Goal: Entertainment & Leisure: Browse casually

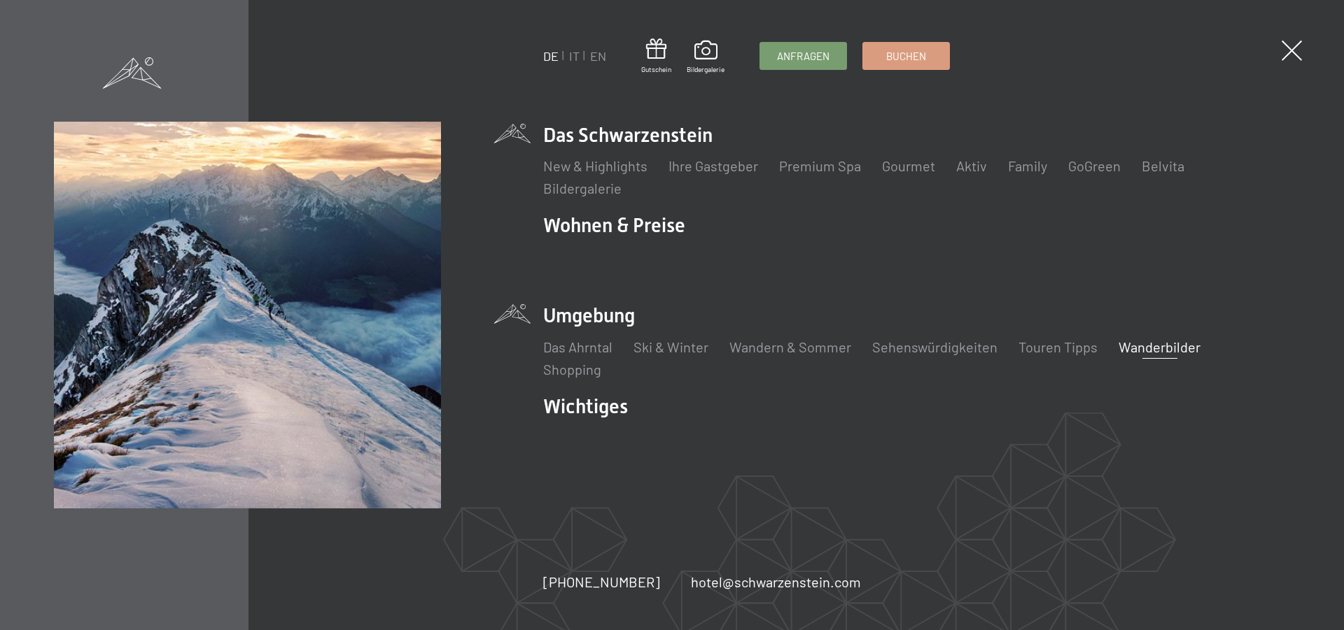
click at [1159, 344] on link "Wanderbilder" at bounding box center [1159, 347] width 82 height 17
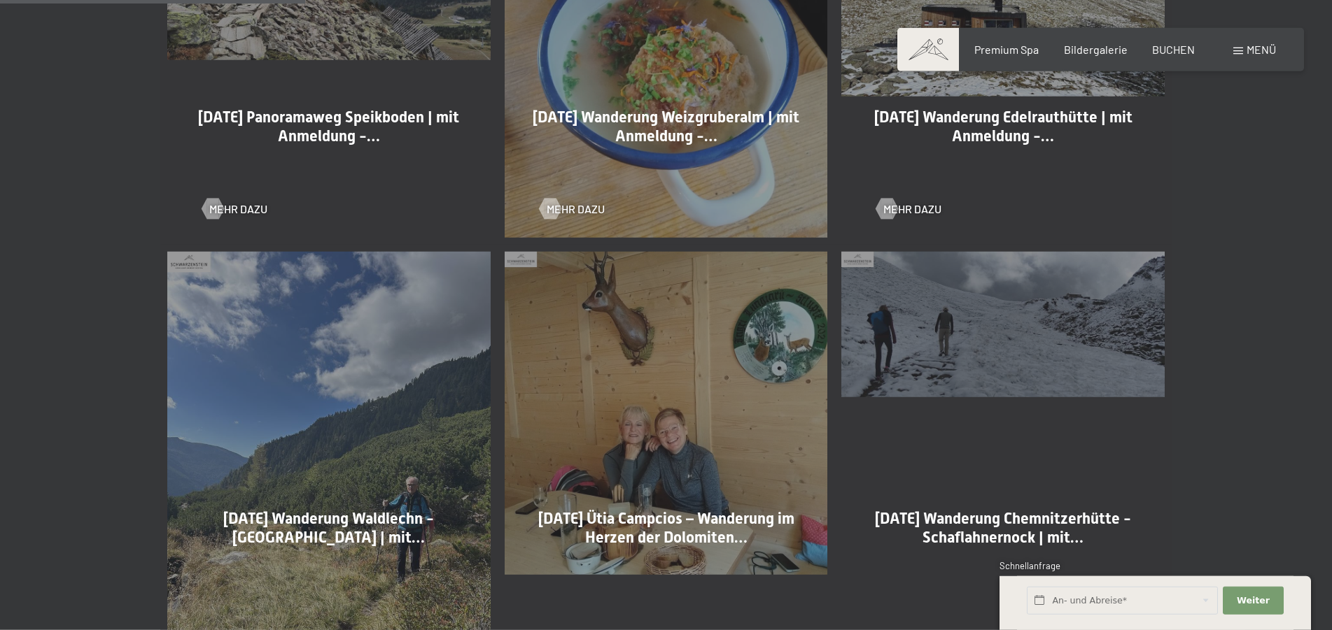
scroll to position [928, 0]
click at [906, 201] on span "Mehr dazu" at bounding box center [926, 207] width 58 height 15
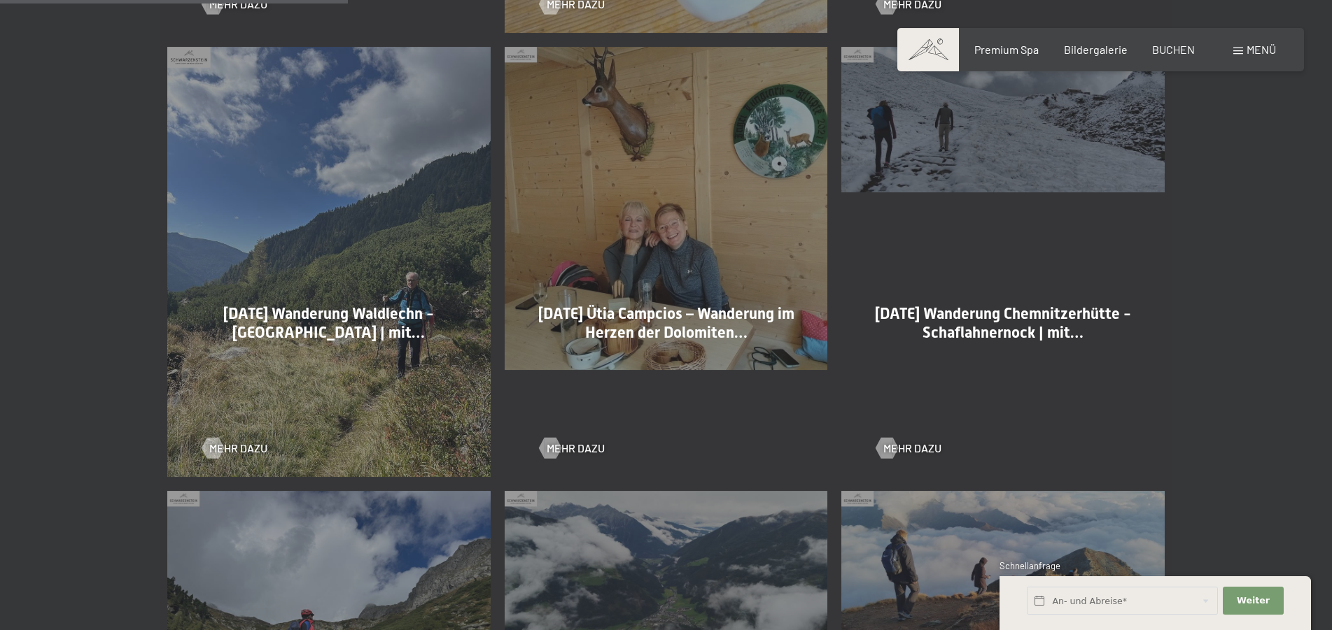
scroll to position [1142, 0]
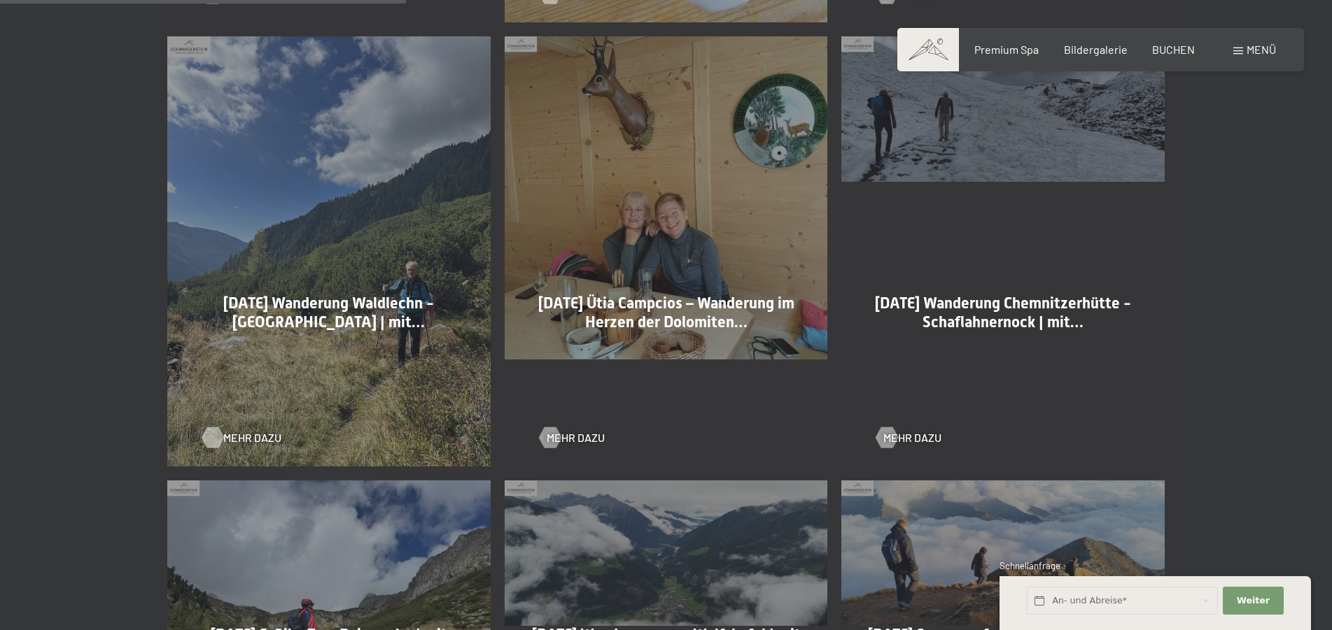
click at [233, 437] on span "Mehr dazu" at bounding box center [252, 437] width 58 height 15
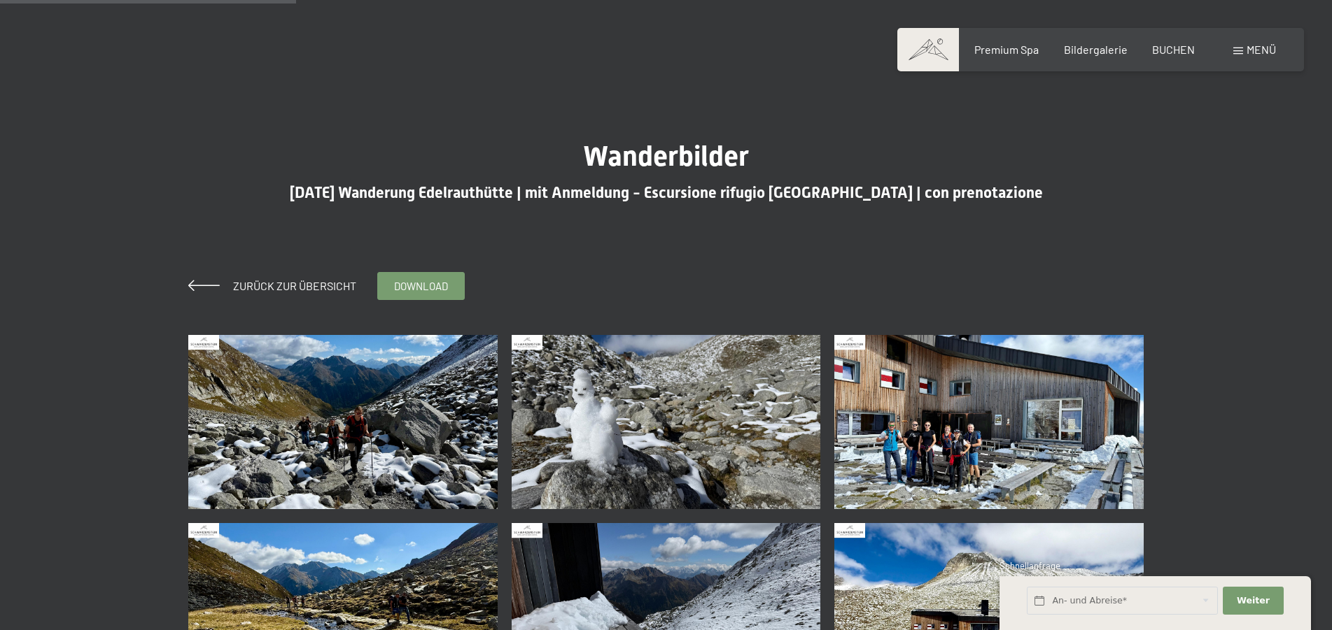
scroll to position [286, 0]
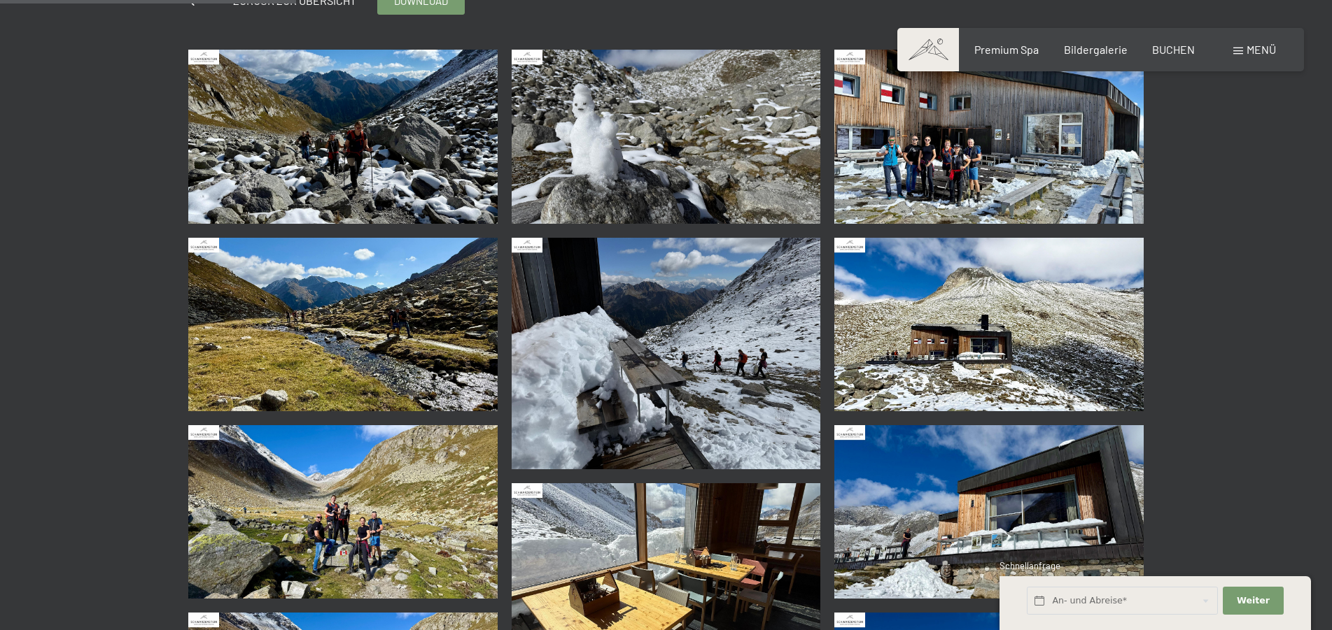
click at [327, 147] on img at bounding box center [342, 137] width 309 height 174
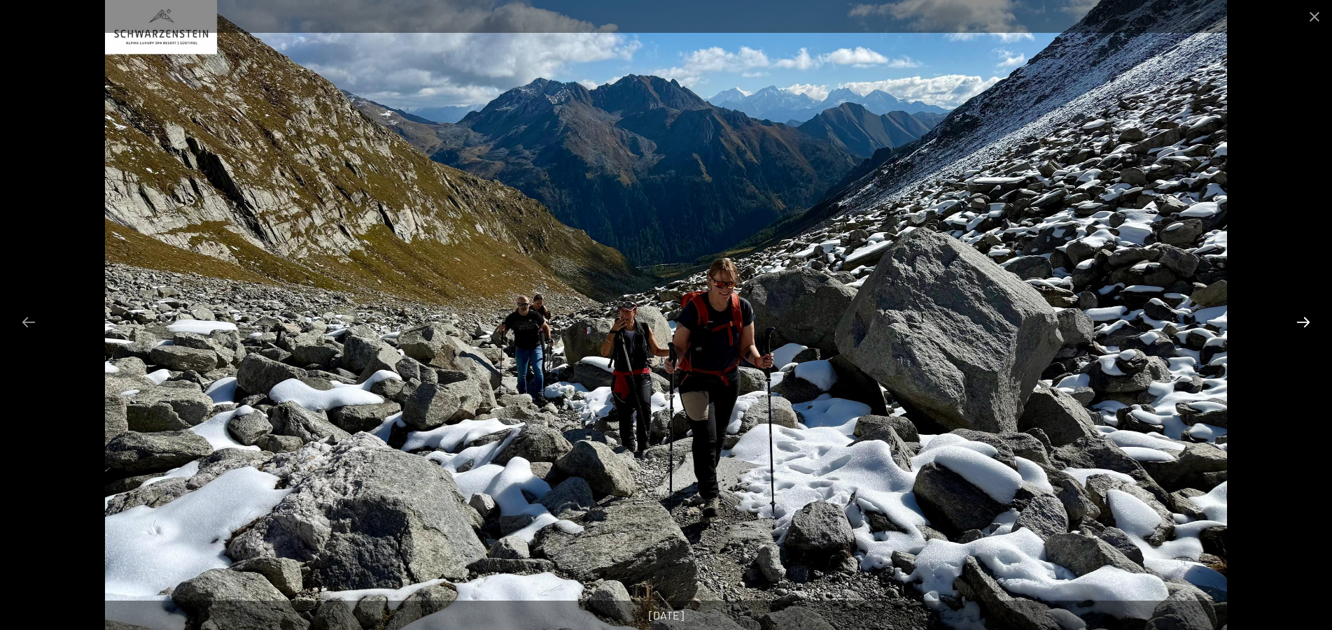
click at [1299, 323] on button "Next slide" at bounding box center [1302, 322] width 29 height 27
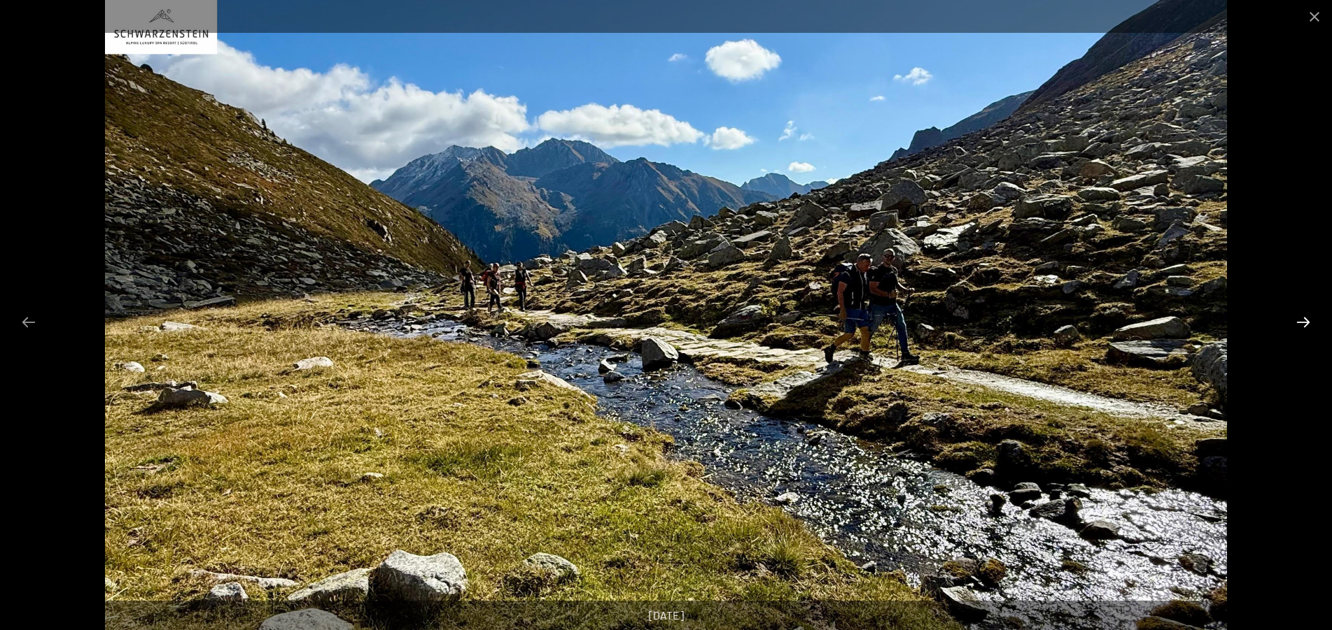
click at [1299, 323] on button "Next slide" at bounding box center [1302, 322] width 29 height 27
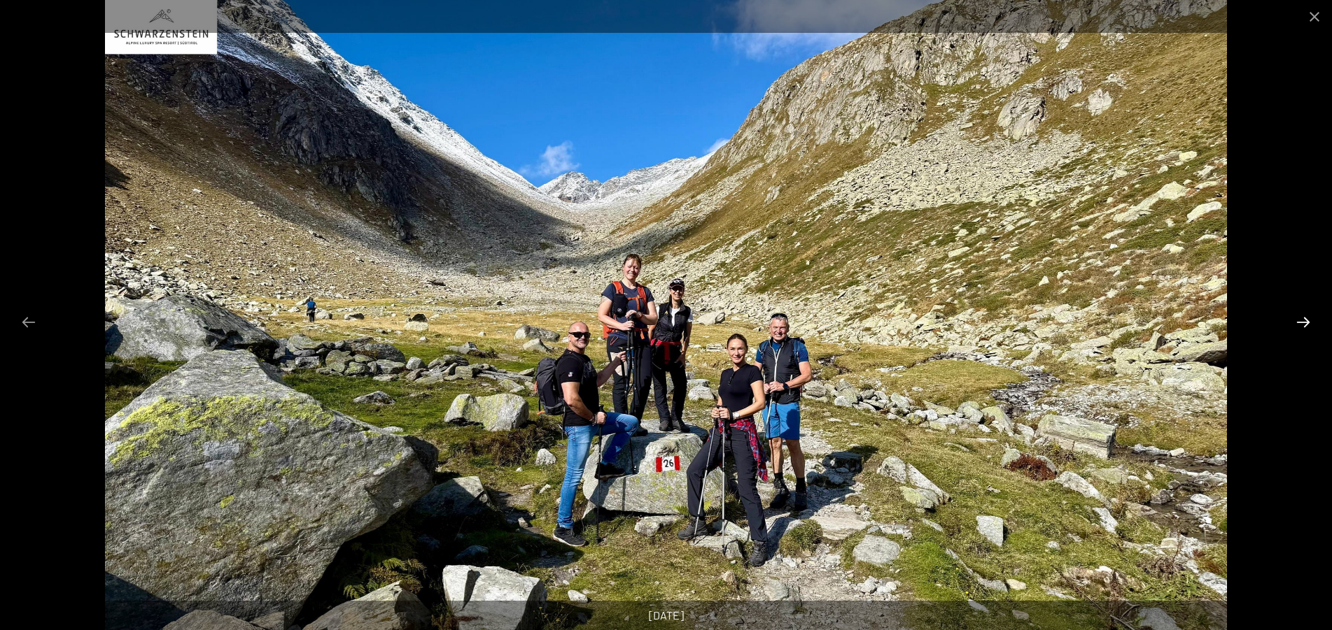
click at [1299, 323] on button "Next slide" at bounding box center [1302, 322] width 29 height 27
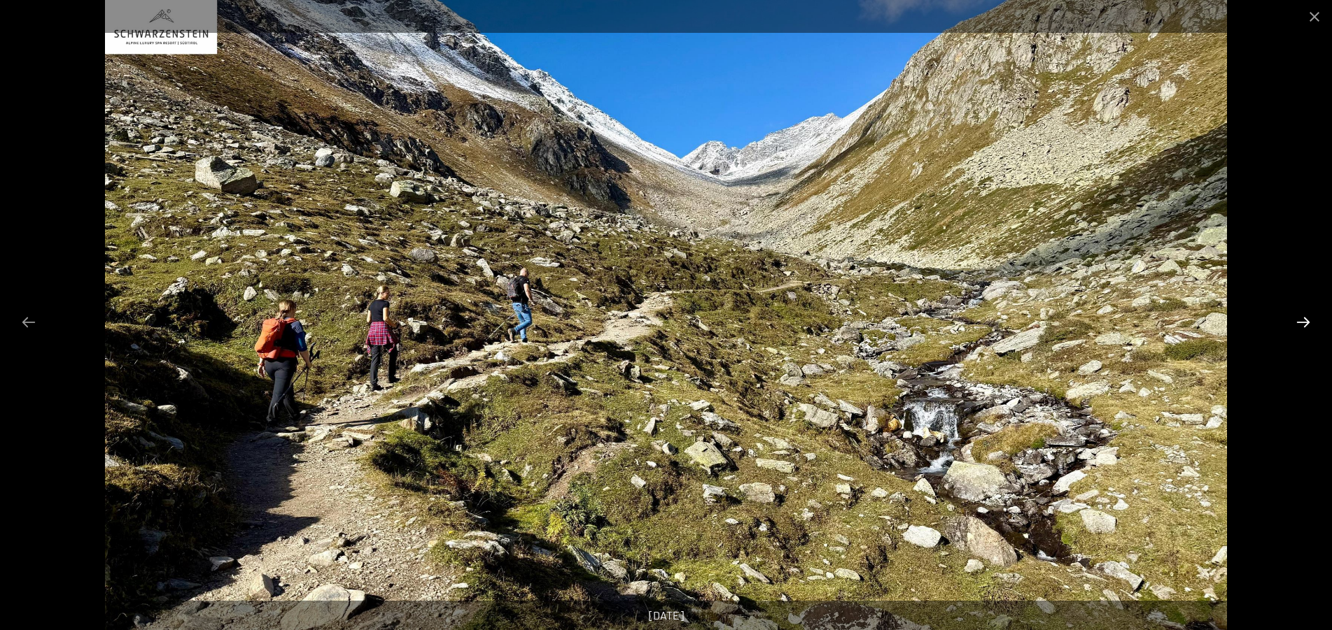
click at [1299, 323] on button "Next slide" at bounding box center [1302, 322] width 29 height 27
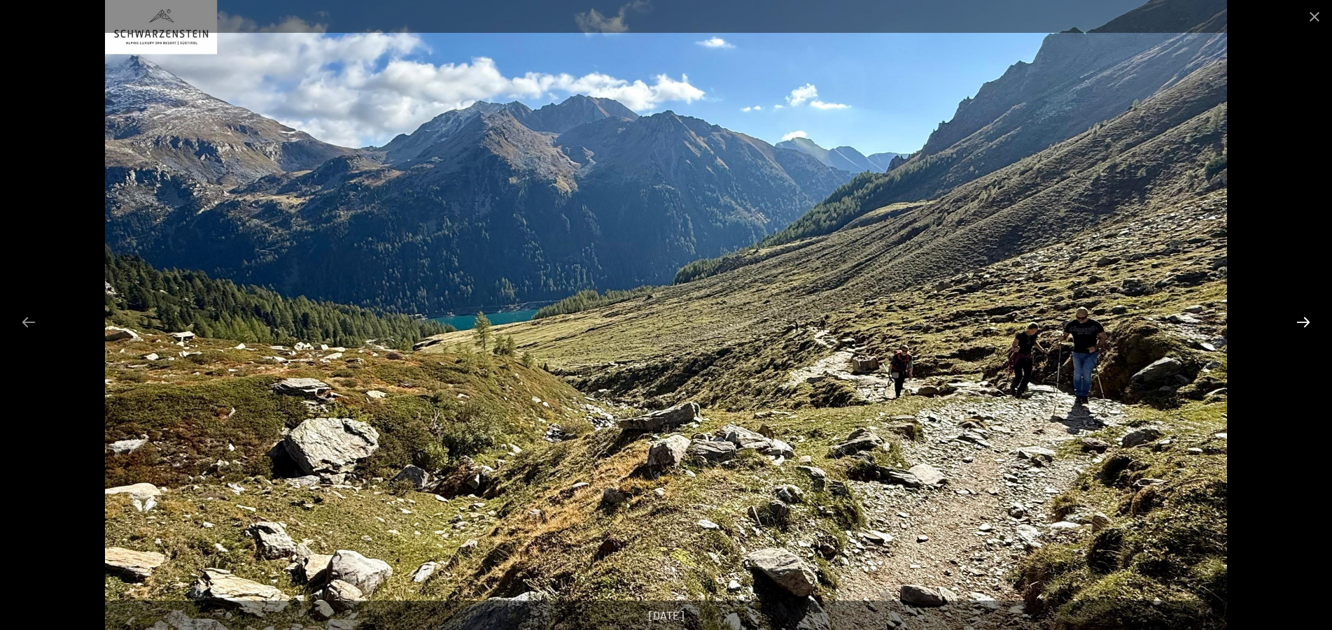
click at [1299, 323] on button "Next slide" at bounding box center [1302, 322] width 29 height 27
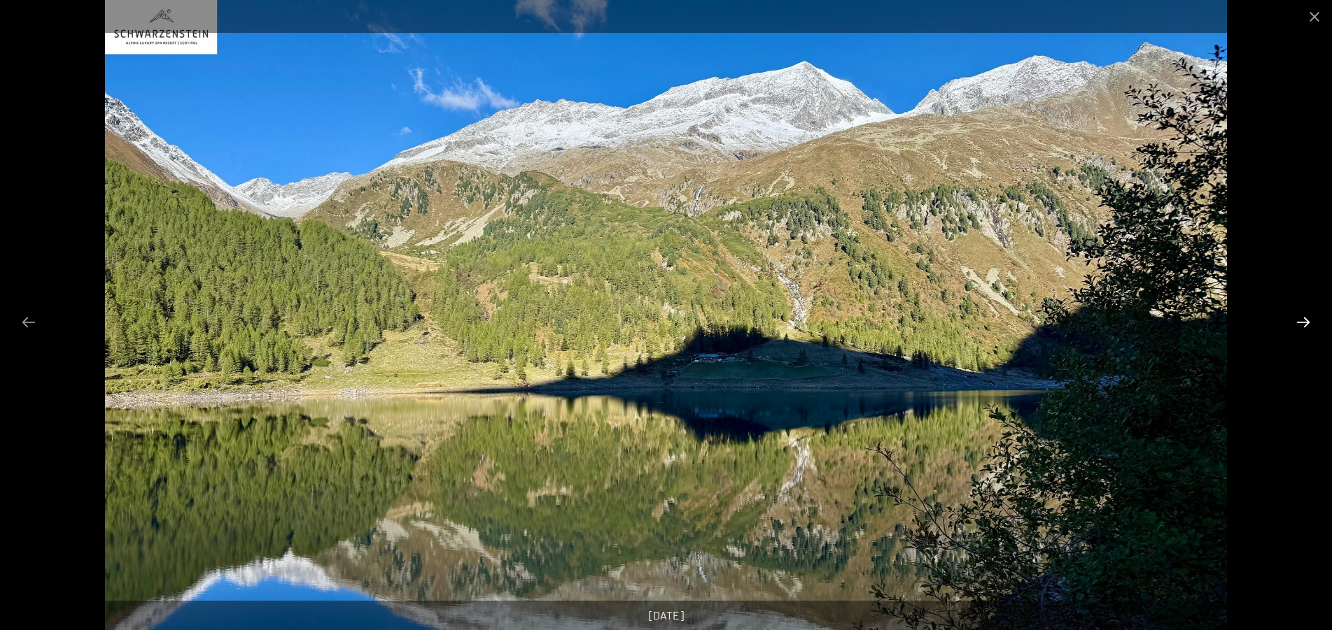
click at [1299, 323] on button "Next slide" at bounding box center [1302, 322] width 29 height 27
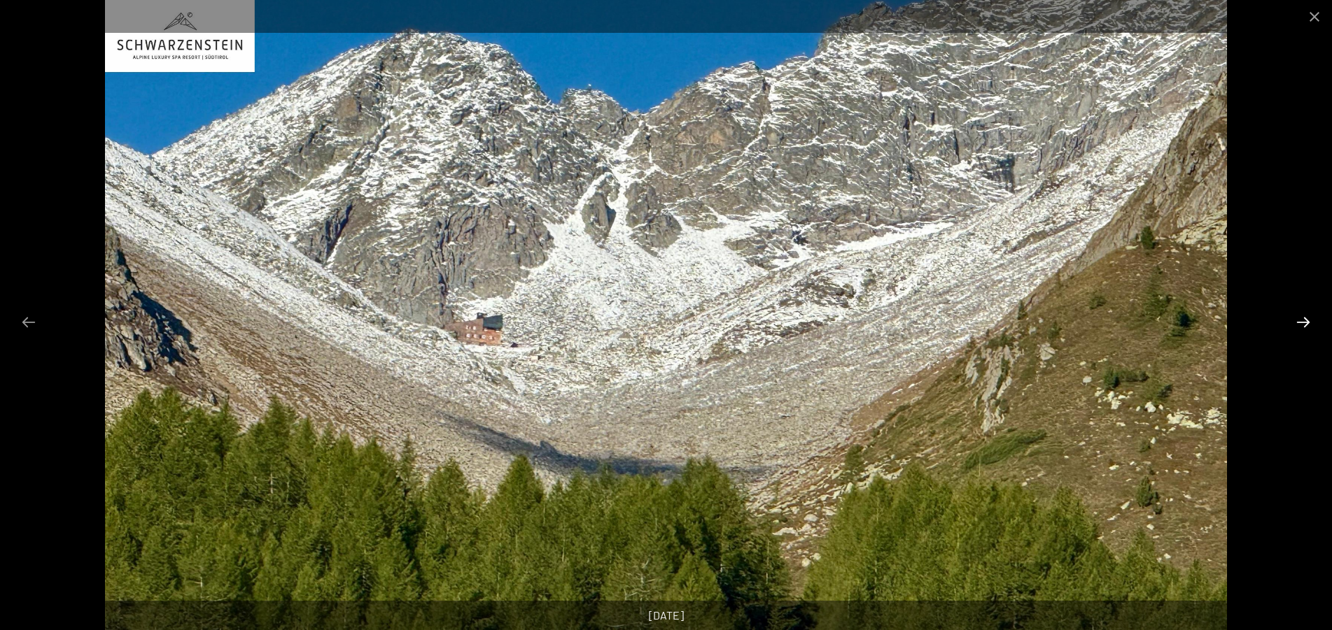
click at [1299, 323] on button "Next slide" at bounding box center [1302, 322] width 29 height 27
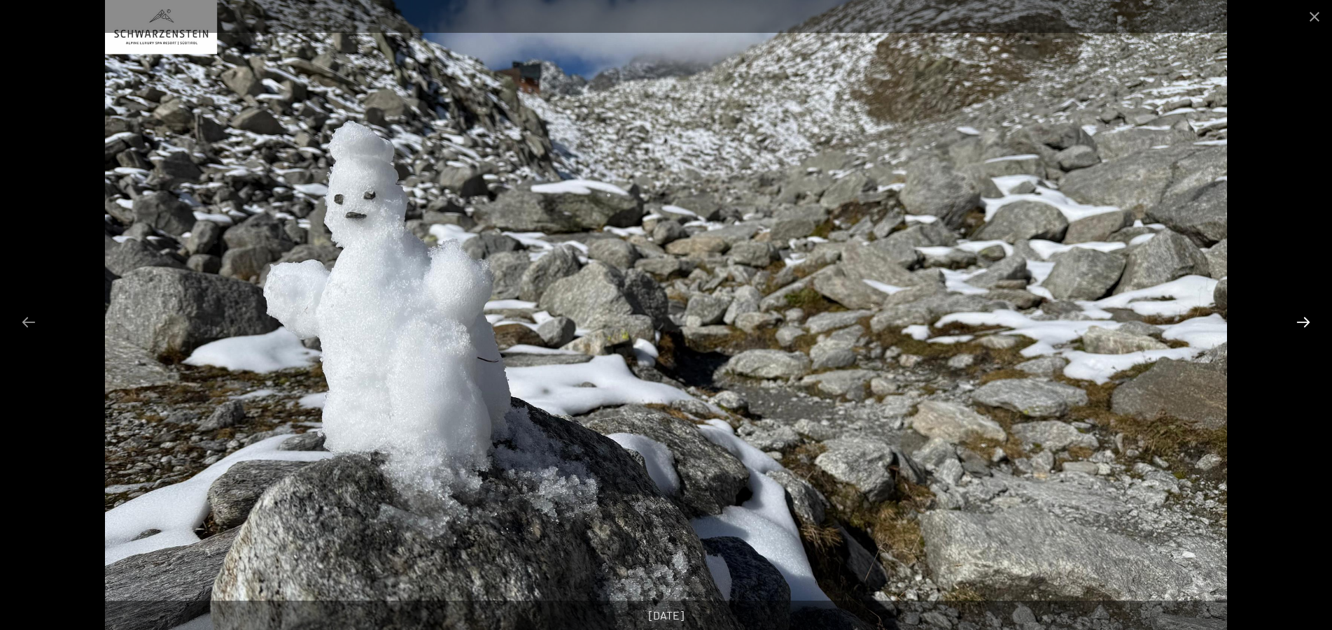
click at [1299, 323] on button "Next slide" at bounding box center [1302, 322] width 29 height 27
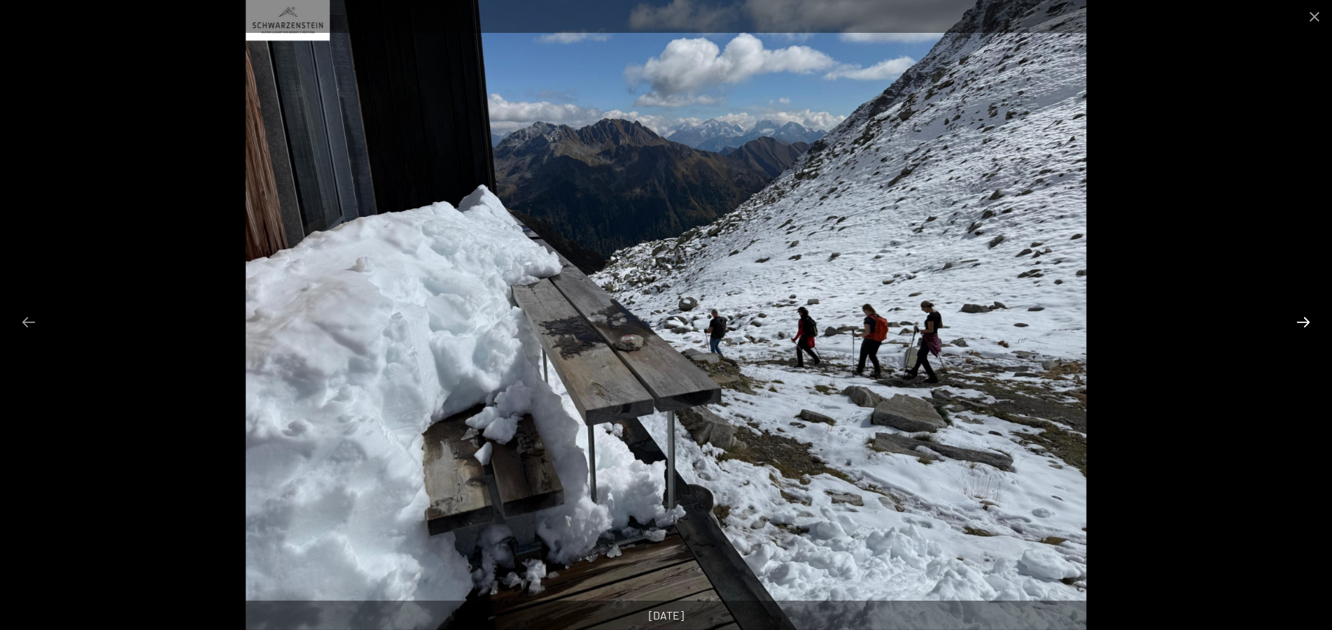
click at [1299, 323] on button "Next slide" at bounding box center [1302, 322] width 29 height 27
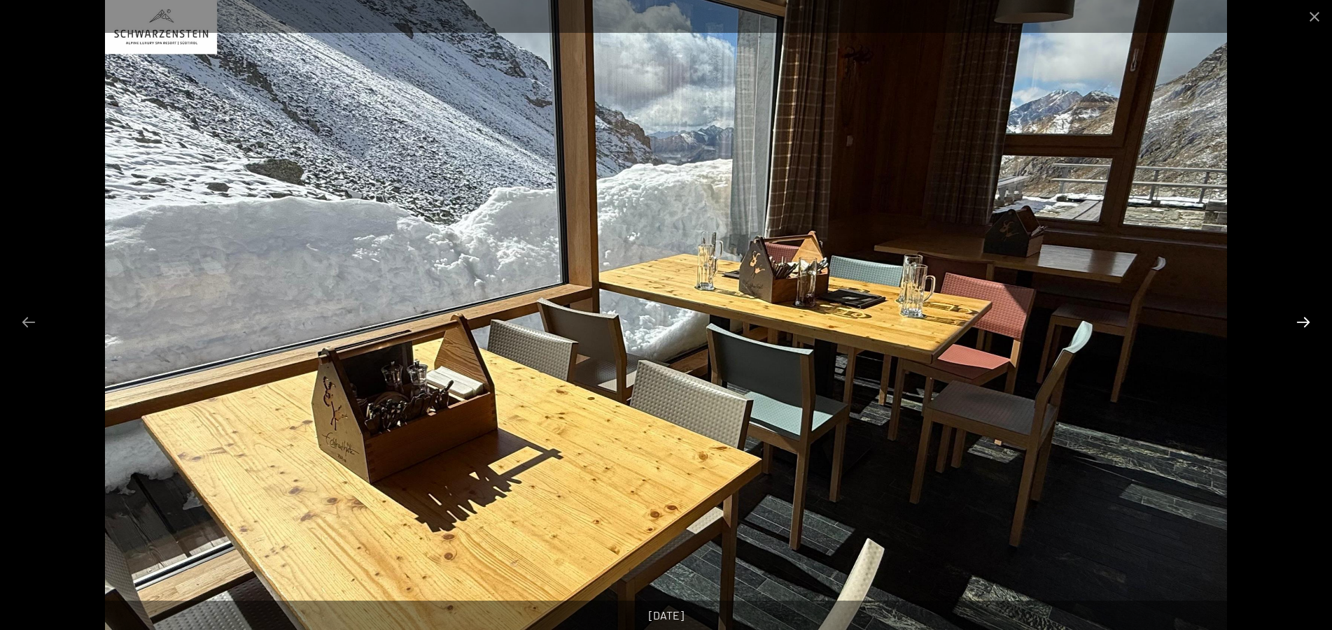
click at [1299, 323] on button "Next slide" at bounding box center [1302, 322] width 29 height 27
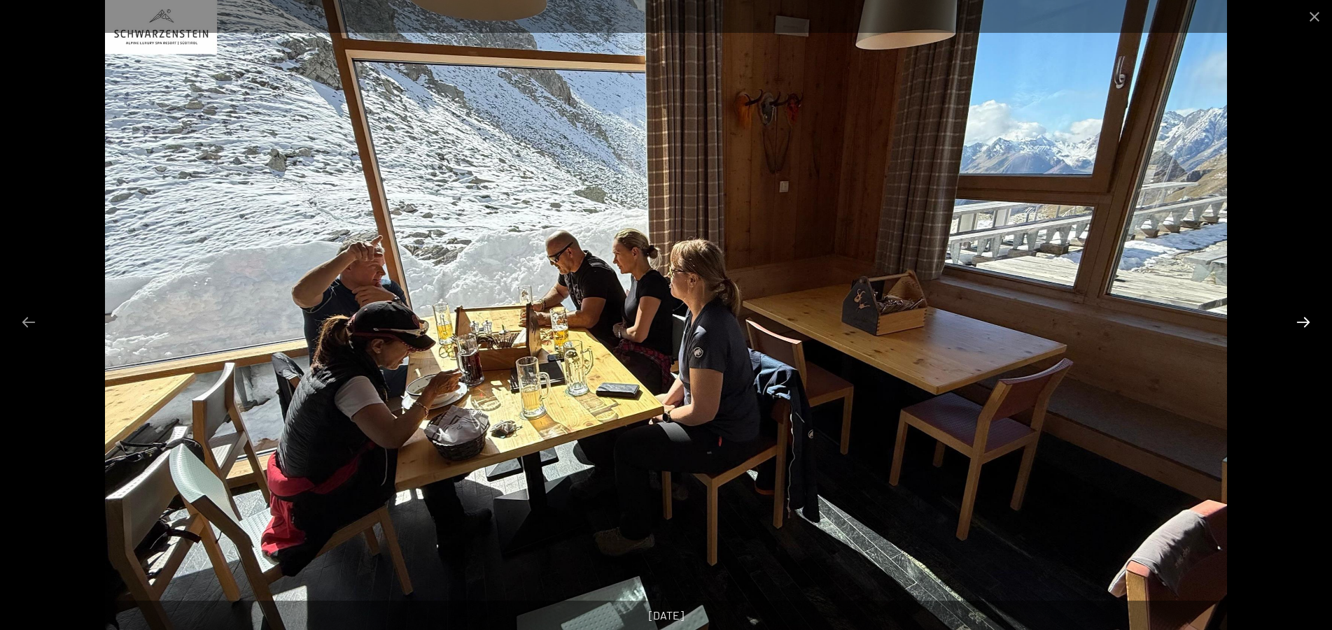
click at [1299, 323] on button "Next slide" at bounding box center [1302, 322] width 29 height 27
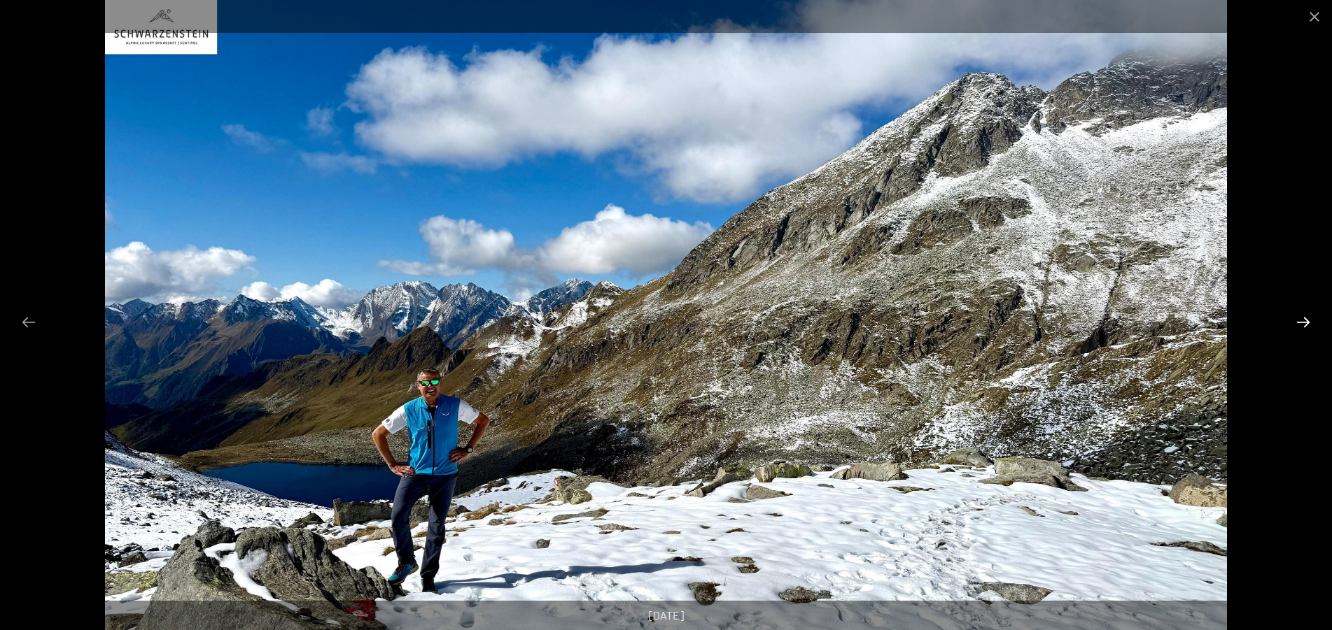
click at [1299, 323] on button "Next slide" at bounding box center [1302, 322] width 29 height 27
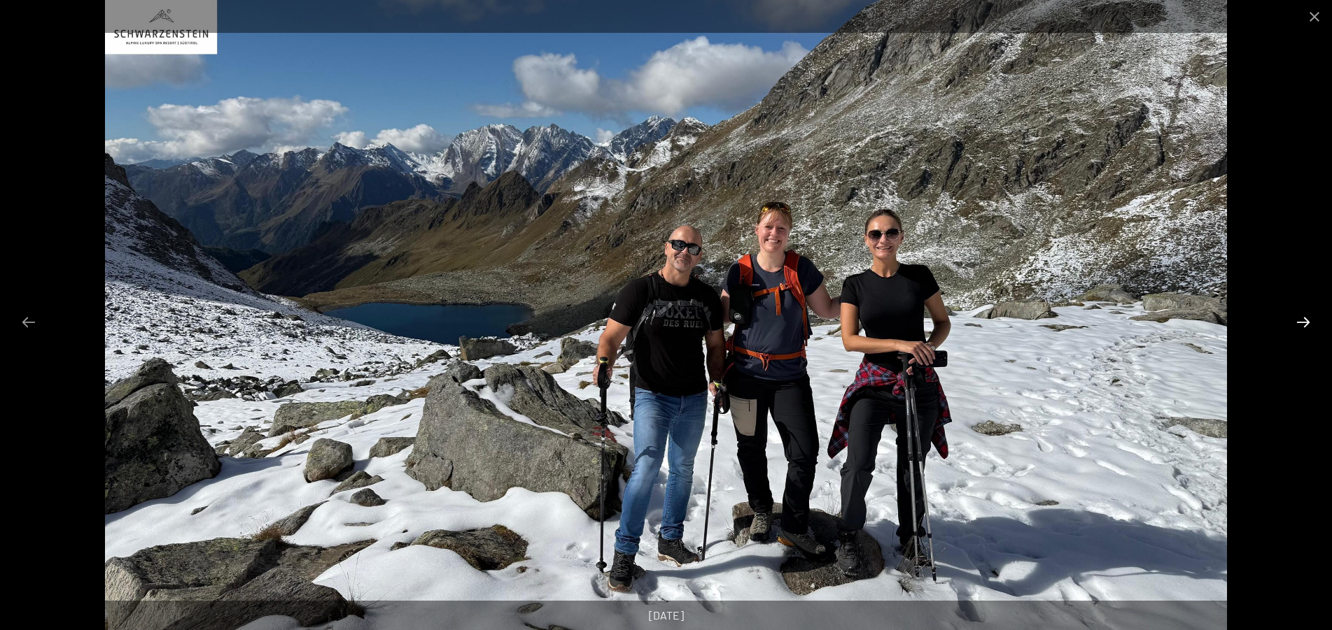
click at [1299, 323] on button "Next slide" at bounding box center [1302, 322] width 29 height 27
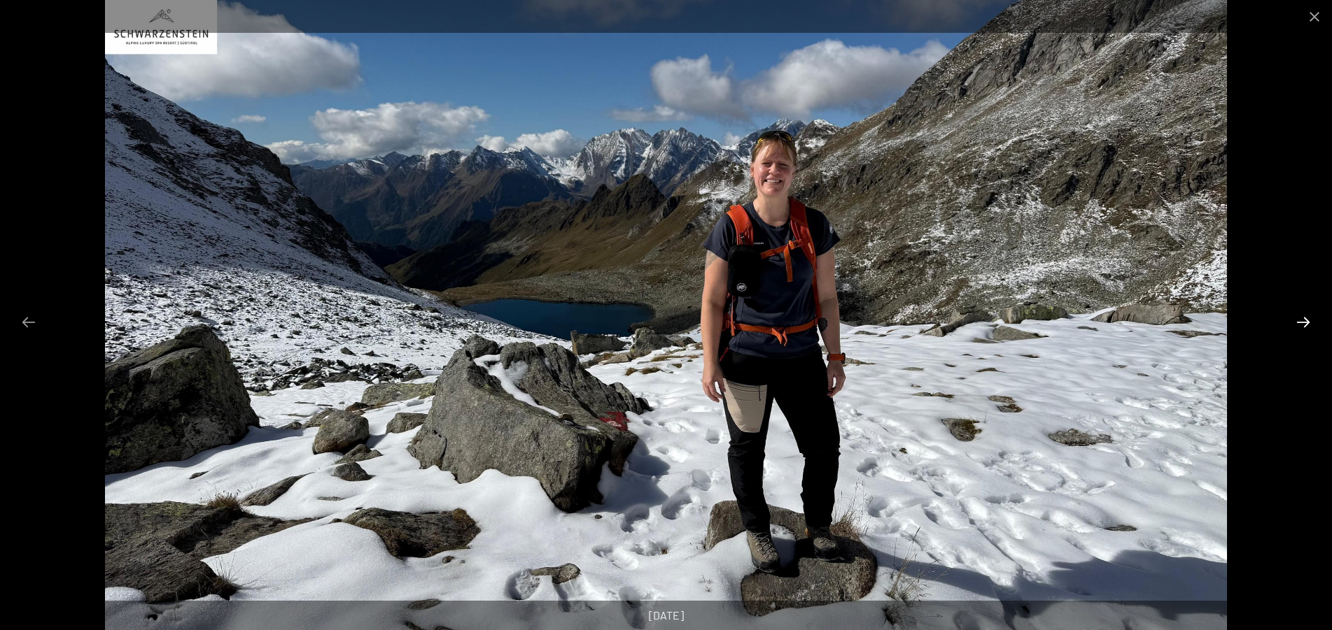
click at [1299, 323] on button "Next slide" at bounding box center [1302, 322] width 29 height 27
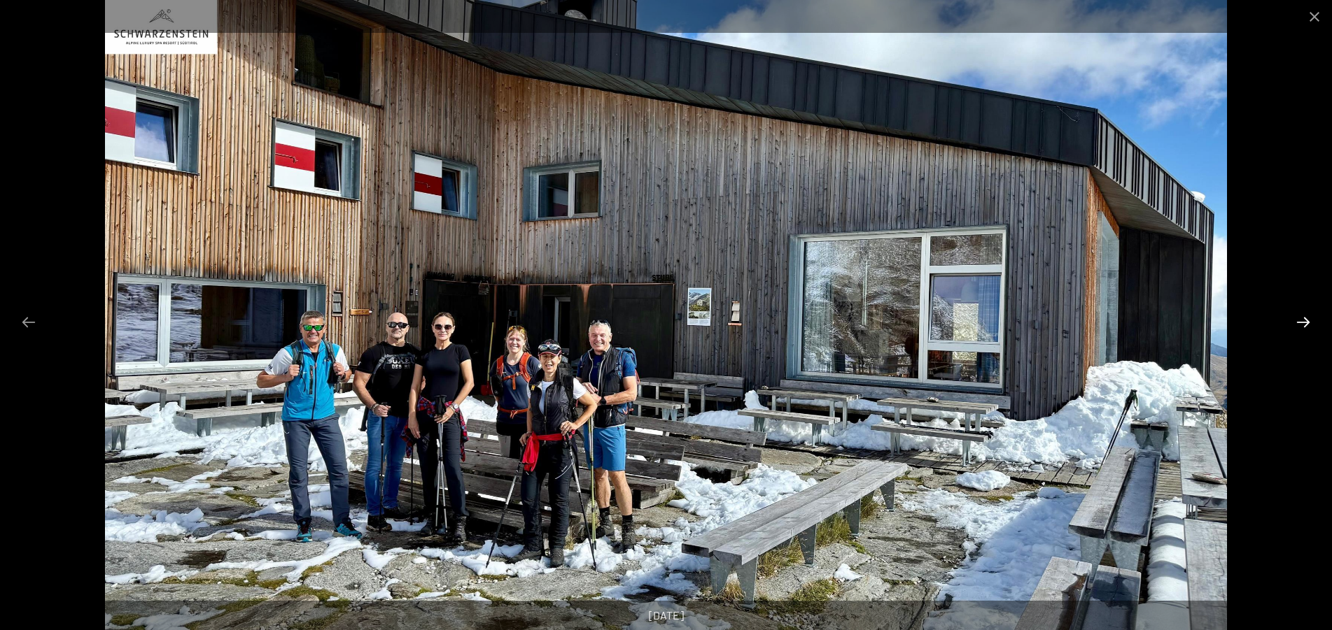
click at [1299, 323] on button "Next slide" at bounding box center [1302, 322] width 29 height 27
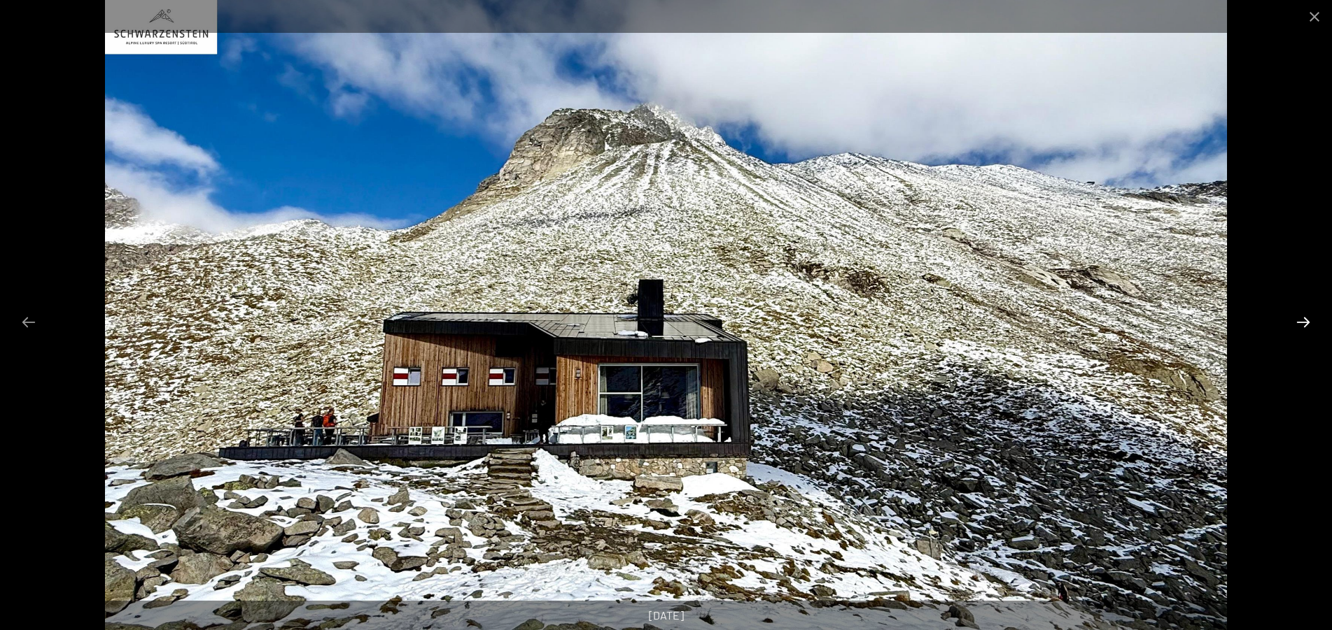
click at [1299, 323] on button "Next slide" at bounding box center [1302, 322] width 29 height 27
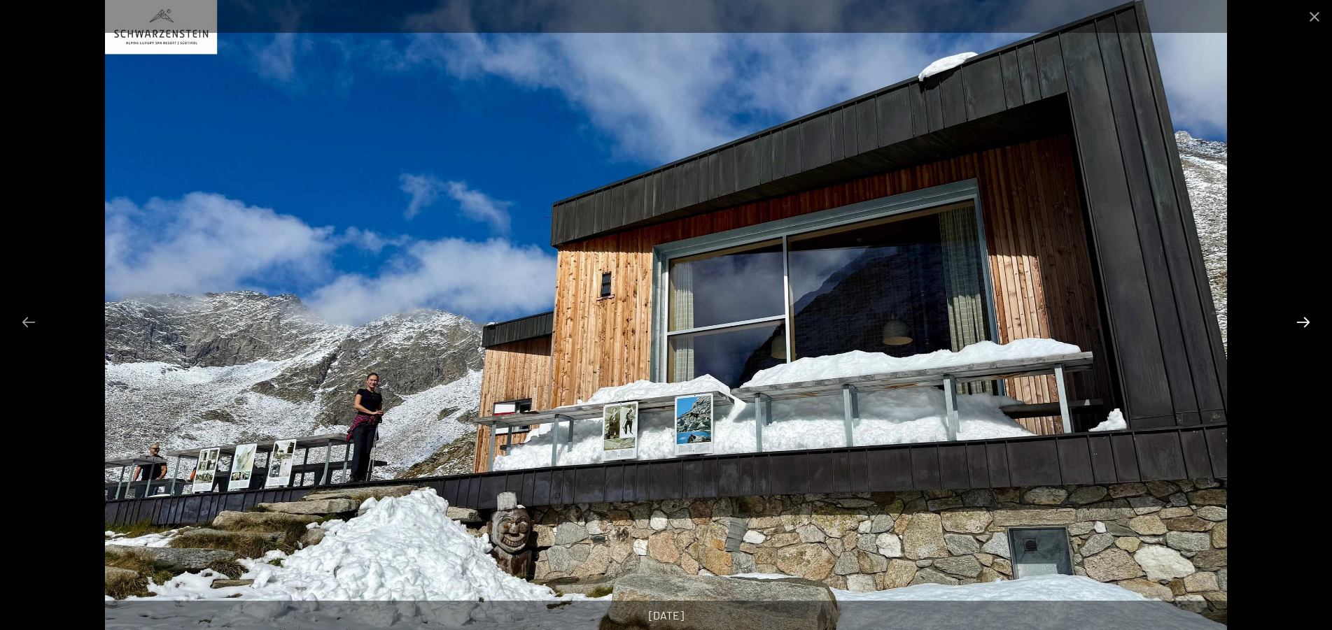
click at [1299, 323] on button "Next slide" at bounding box center [1302, 322] width 29 height 27
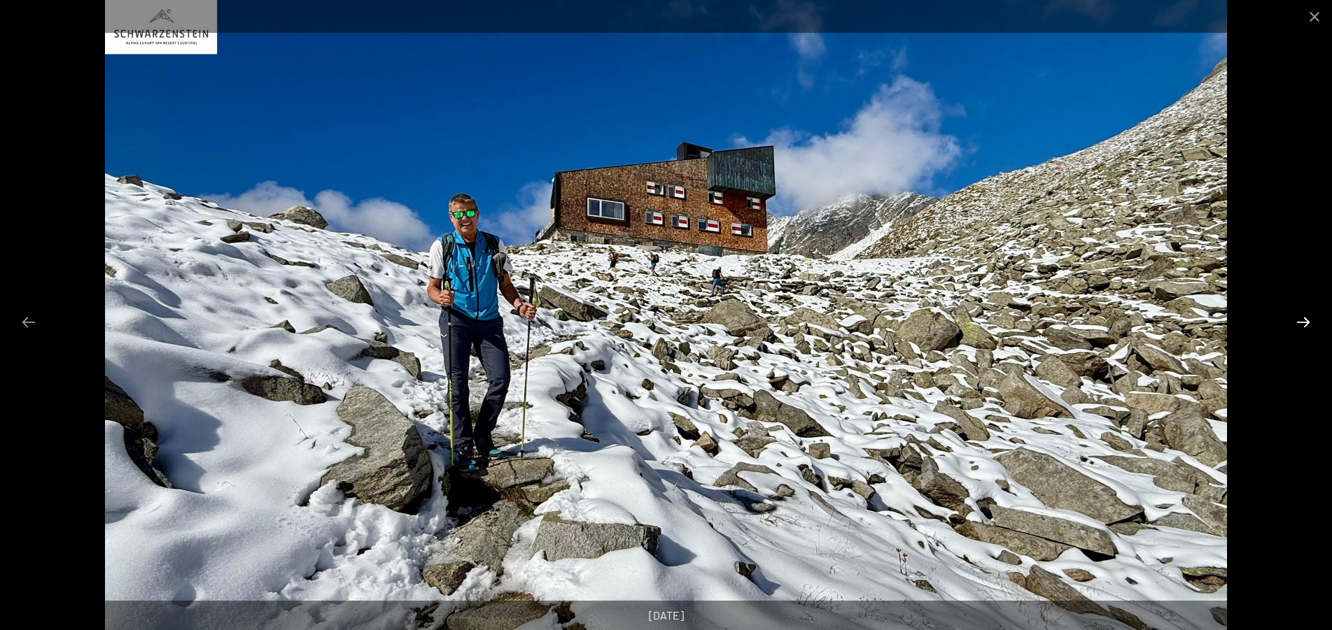
click at [1299, 323] on button "Next slide" at bounding box center [1302, 322] width 29 height 27
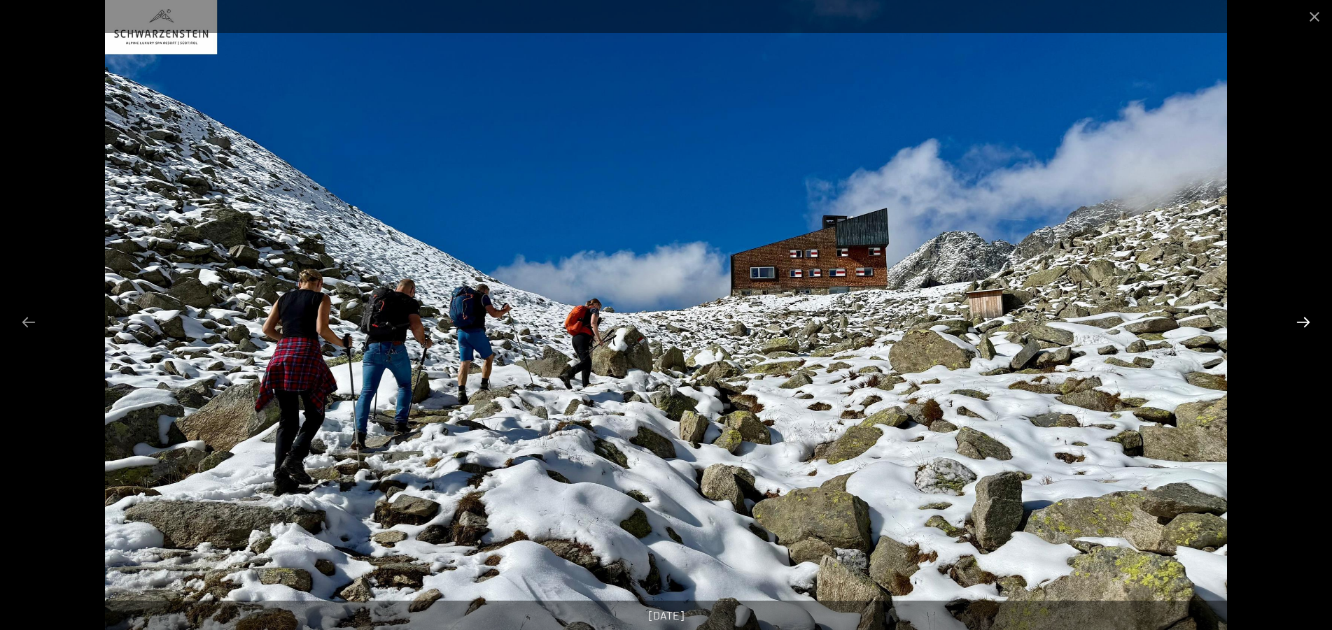
click at [1299, 323] on button "Next slide" at bounding box center [1302, 322] width 29 height 27
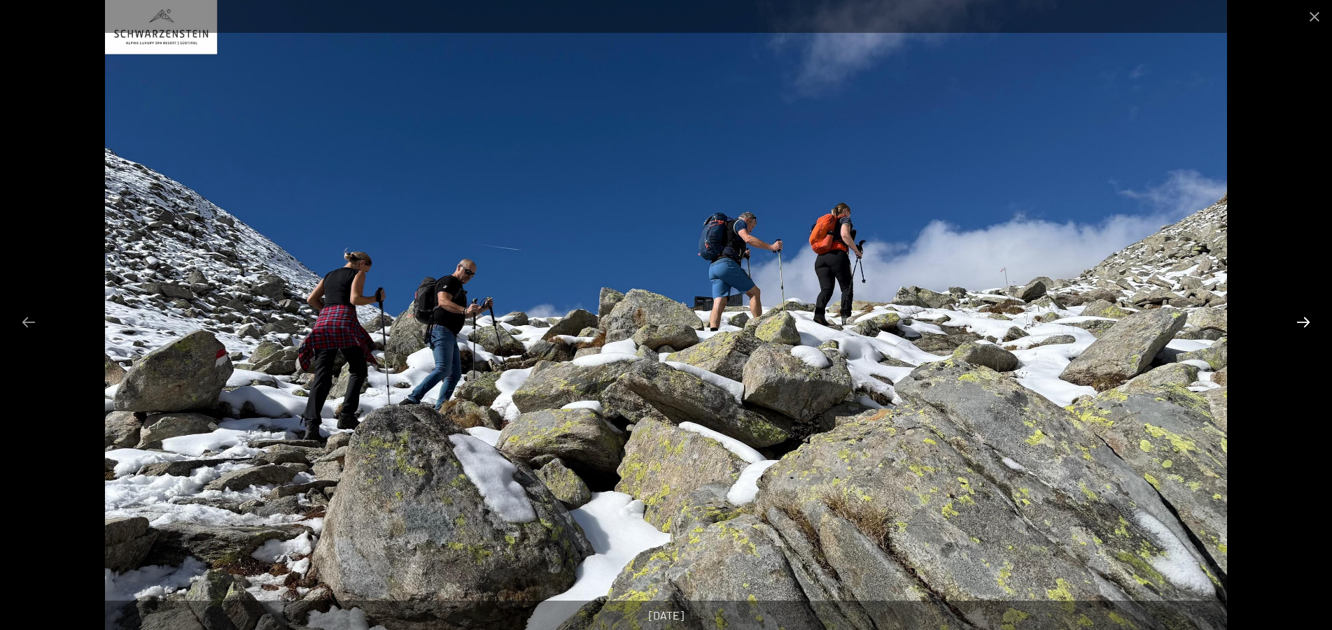
click at [1299, 323] on button "Next slide" at bounding box center [1302, 322] width 29 height 27
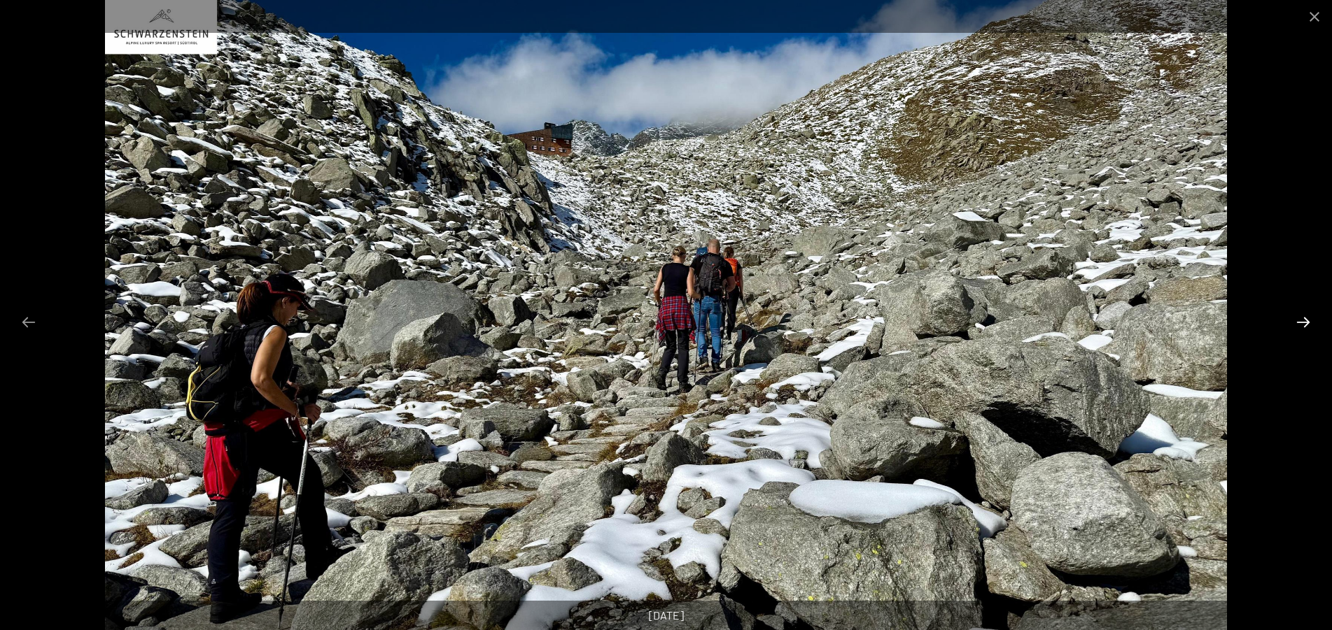
click at [1299, 323] on button "Next slide" at bounding box center [1302, 322] width 29 height 27
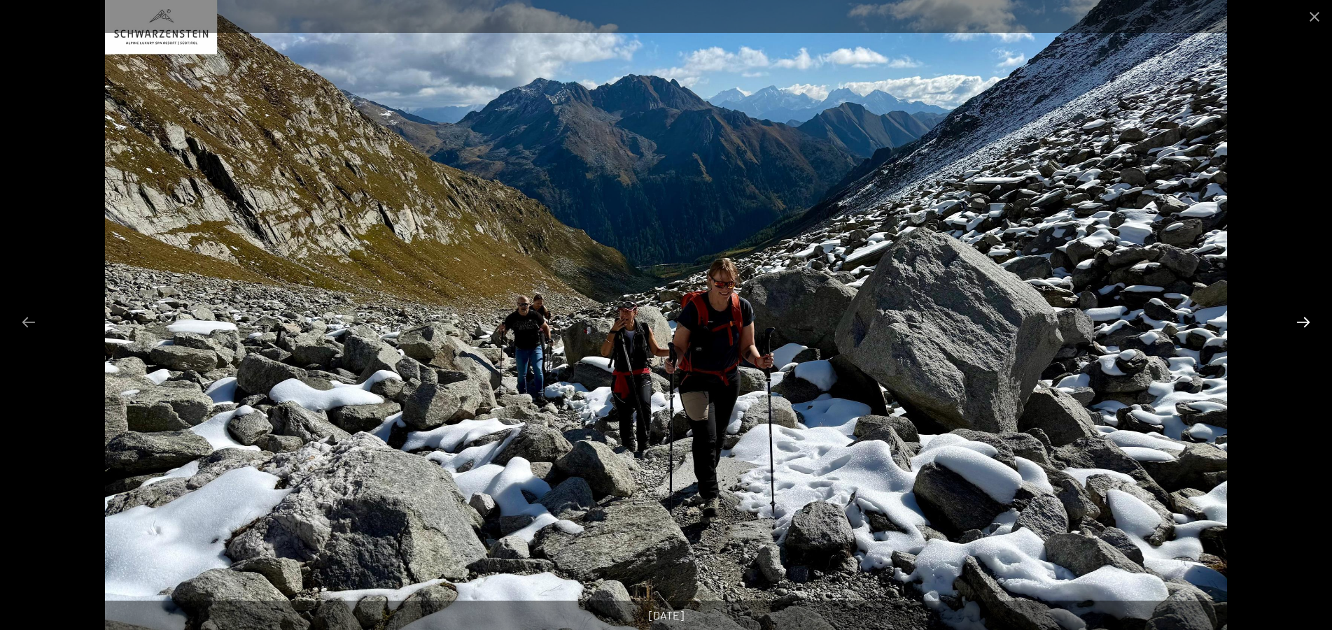
click at [1299, 323] on button "Next slide" at bounding box center [1302, 322] width 29 height 27
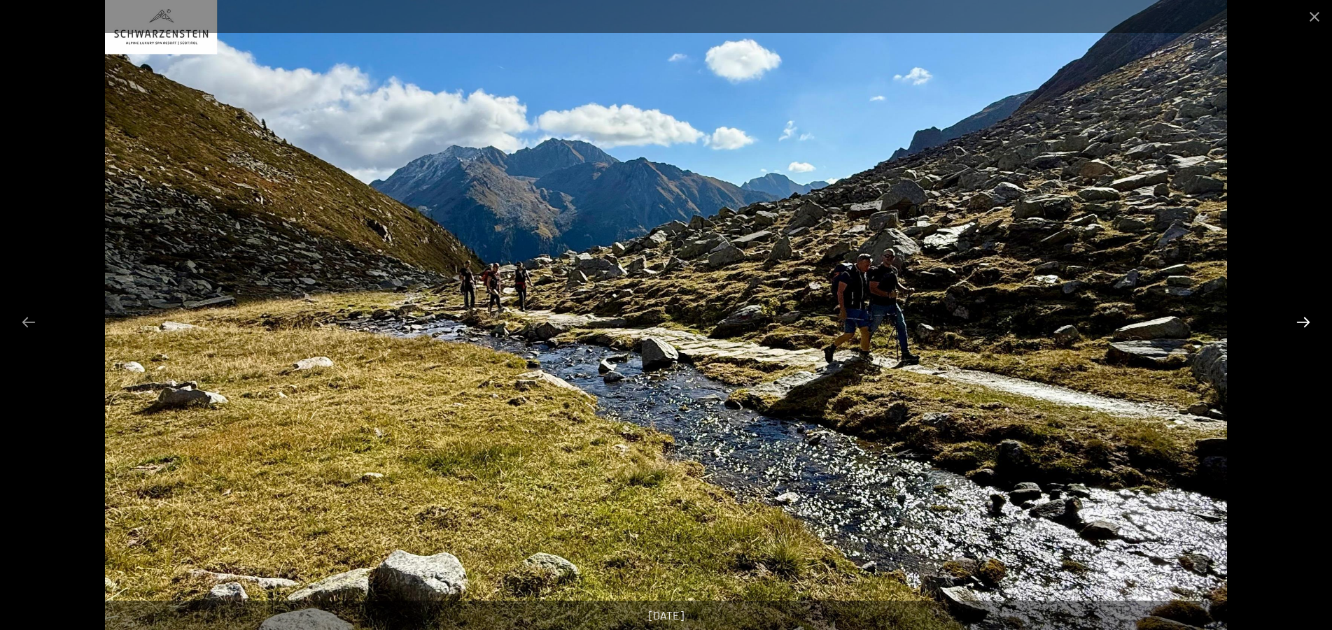
click at [1299, 323] on button "Next slide" at bounding box center [1302, 322] width 29 height 27
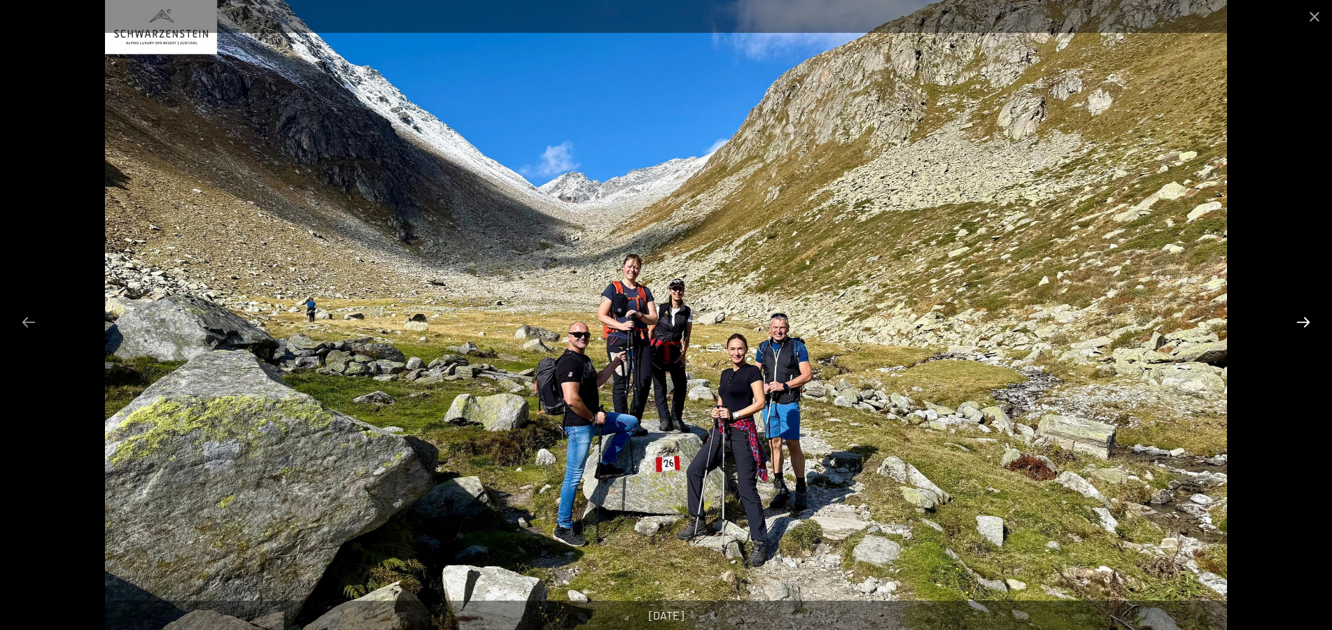
click at [1299, 323] on button "Next slide" at bounding box center [1302, 322] width 29 height 27
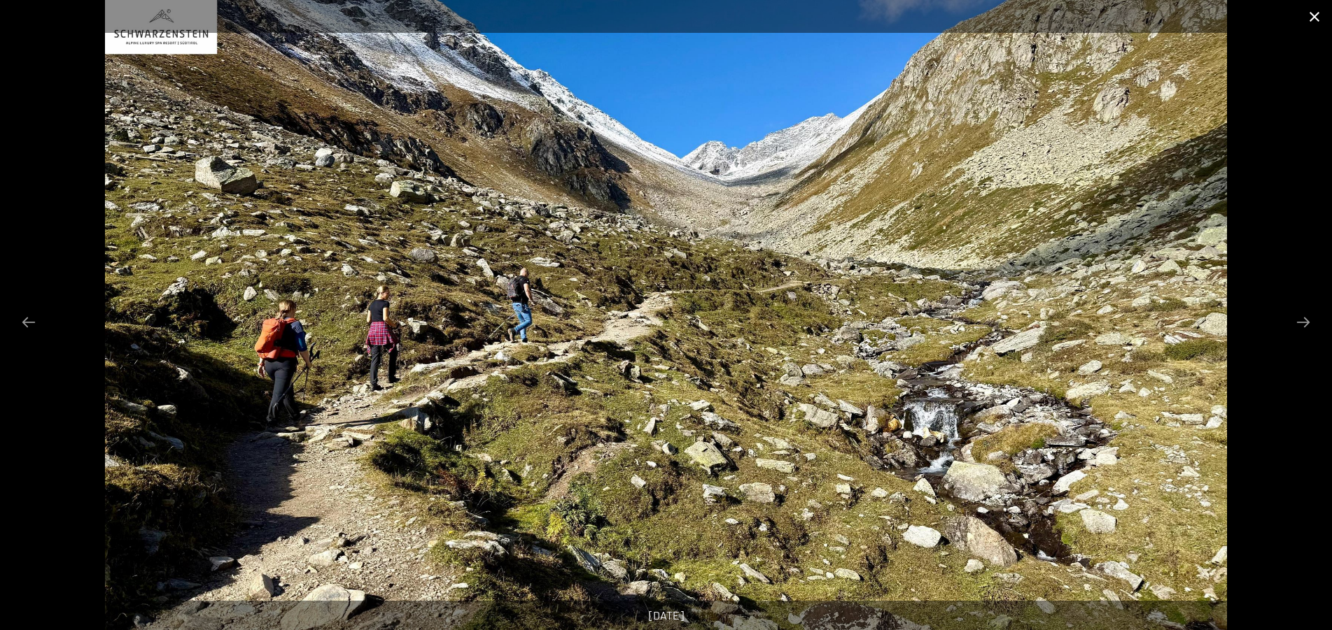
click at [1309, 17] on button "Close gallery" at bounding box center [1314, 16] width 35 height 33
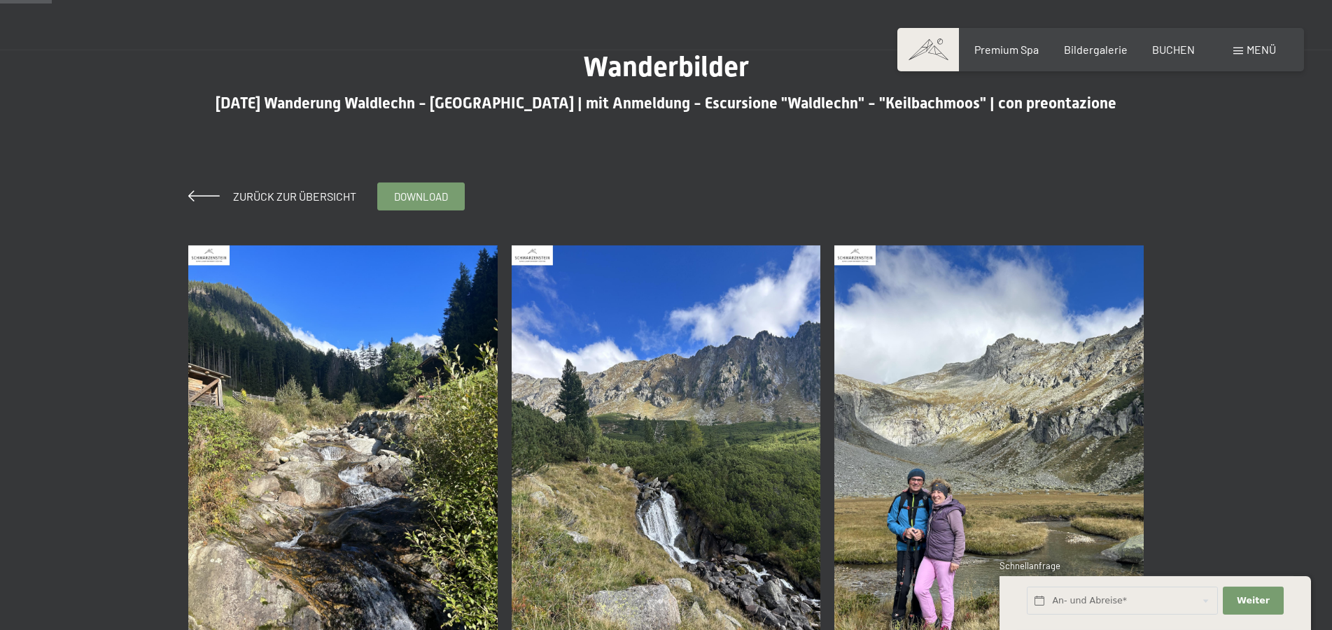
scroll to position [214, 0]
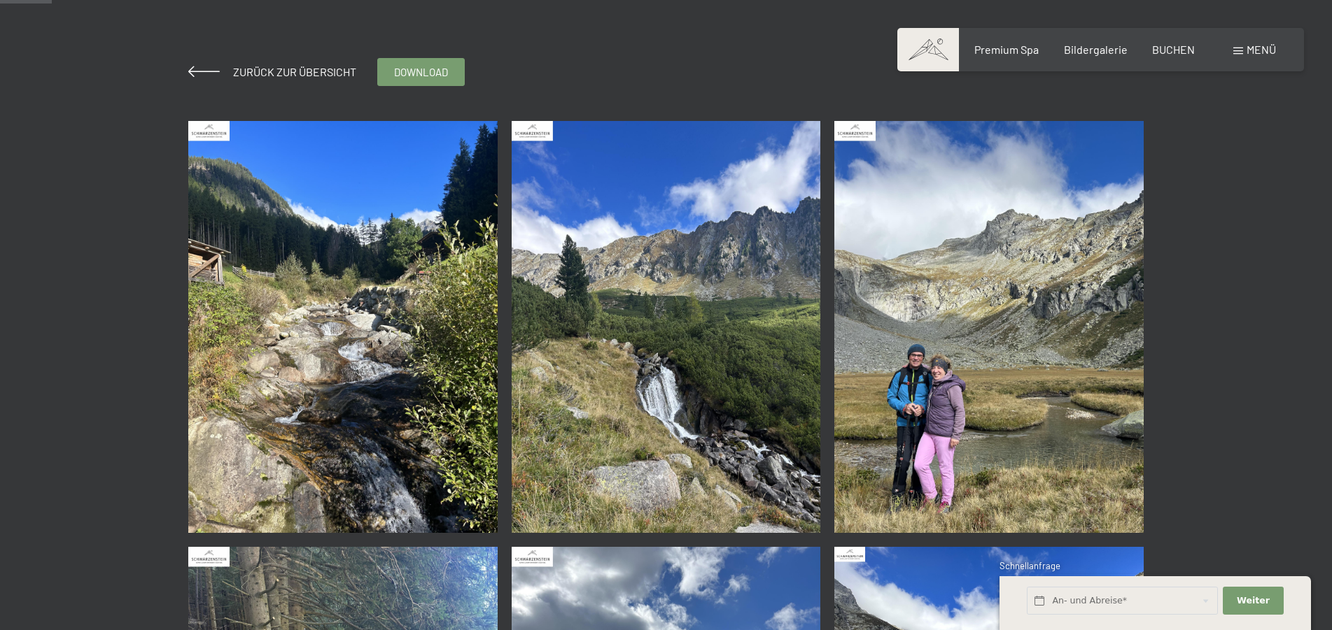
click at [295, 380] on img at bounding box center [342, 327] width 309 height 412
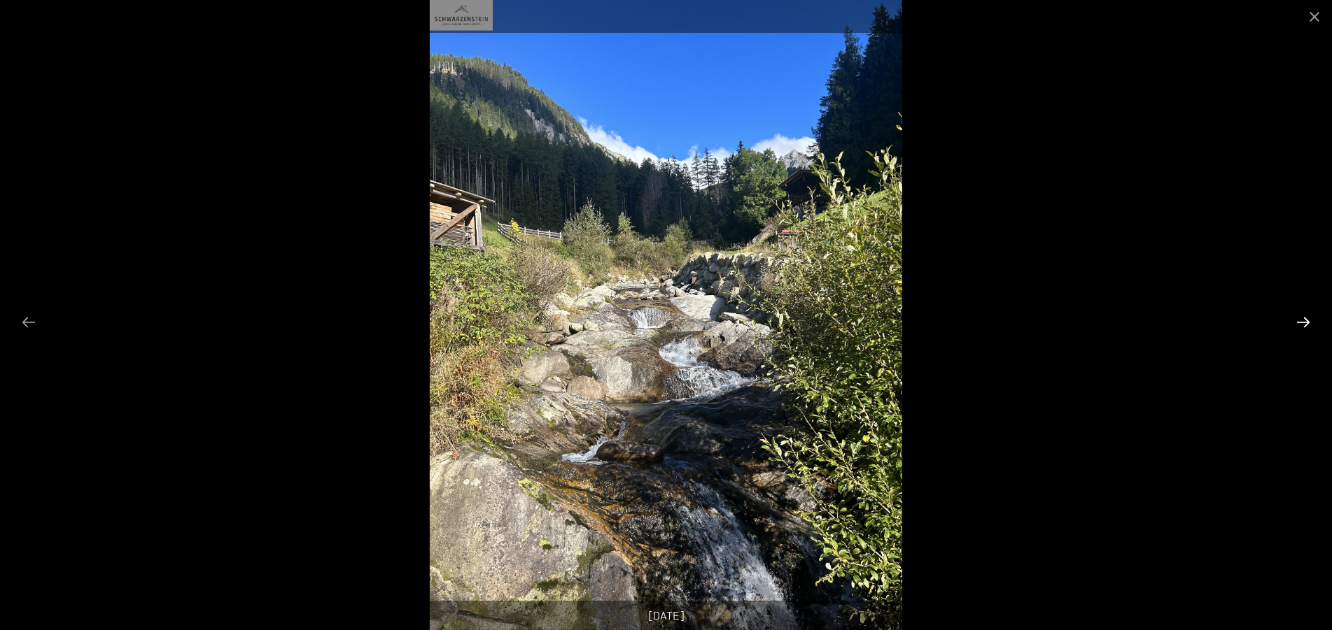
click at [1302, 322] on button "Next slide" at bounding box center [1302, 322] width 29 height 27
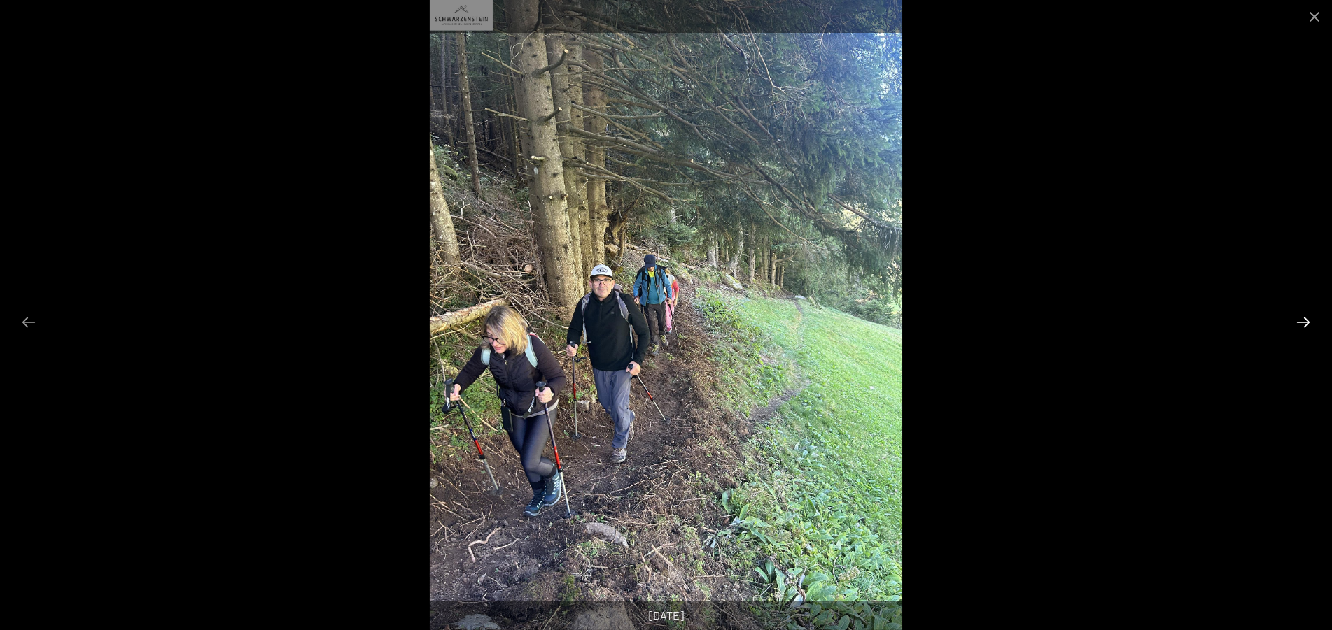
click at [1302, 322] on button "Next slide" at bounding box center [1302, 322] width 29 height 27
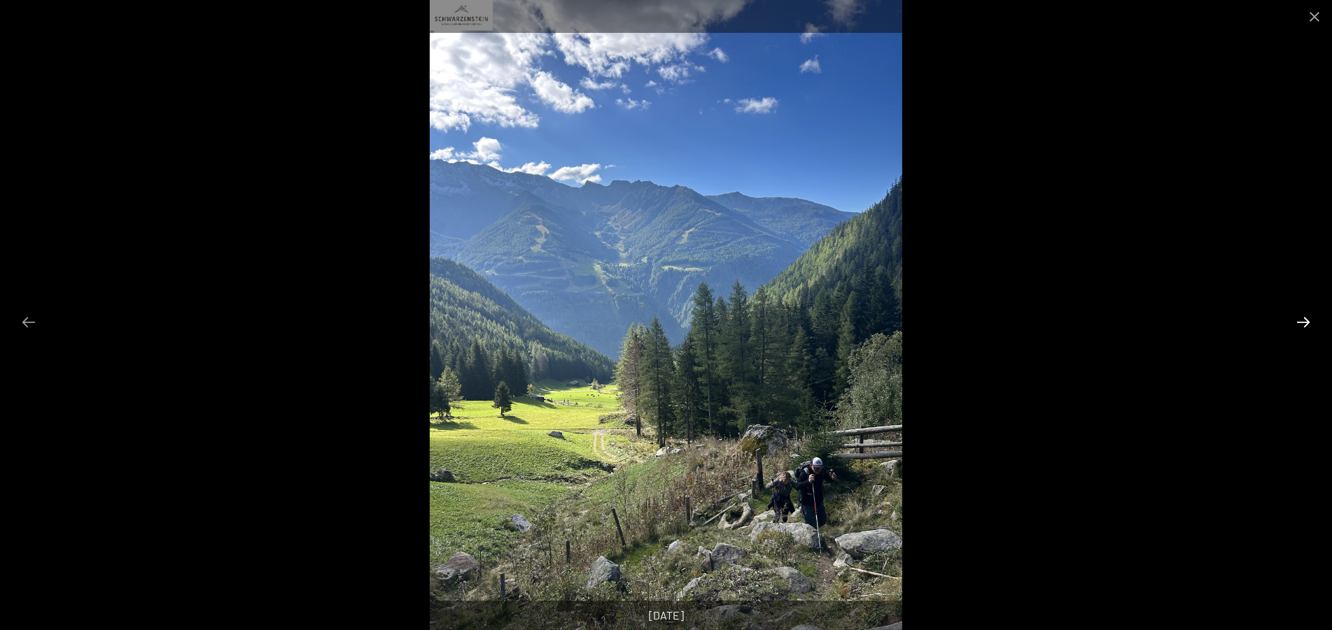
click at [1302, 322] on button "Next slide" at bounding box center [1302, 322] width 29 height 27
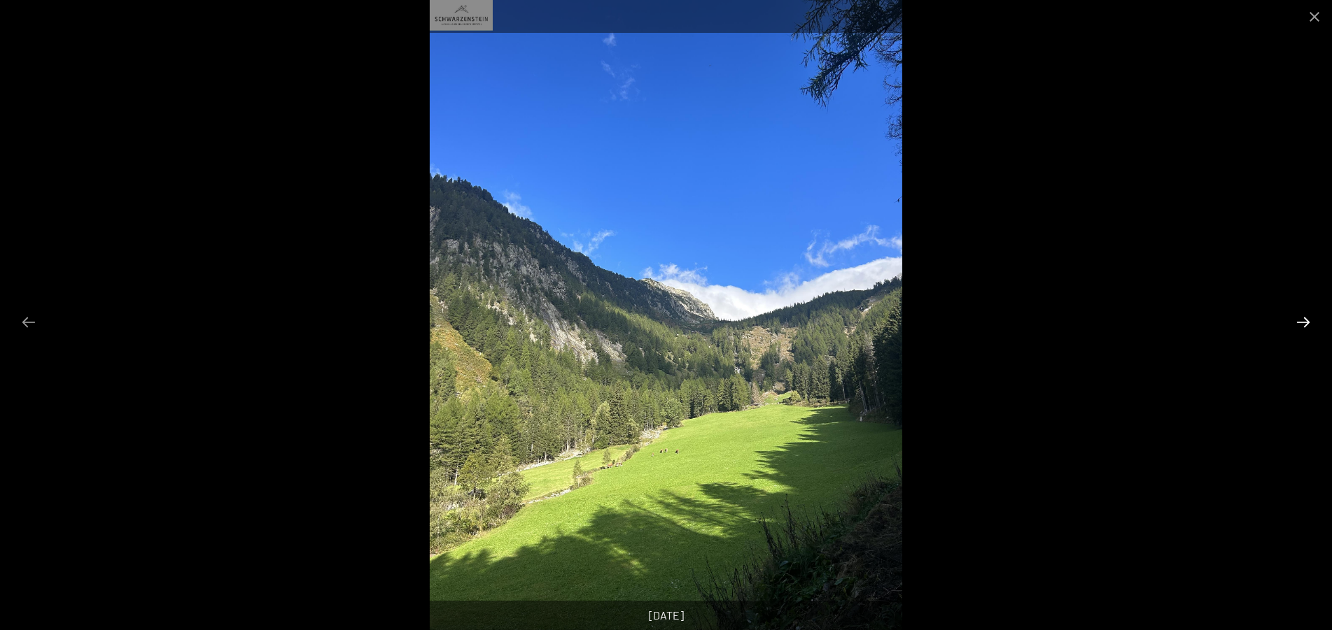
click at [1302, 322] on button "Next slide" at bounding box center [1302, 322] width 29 height 27
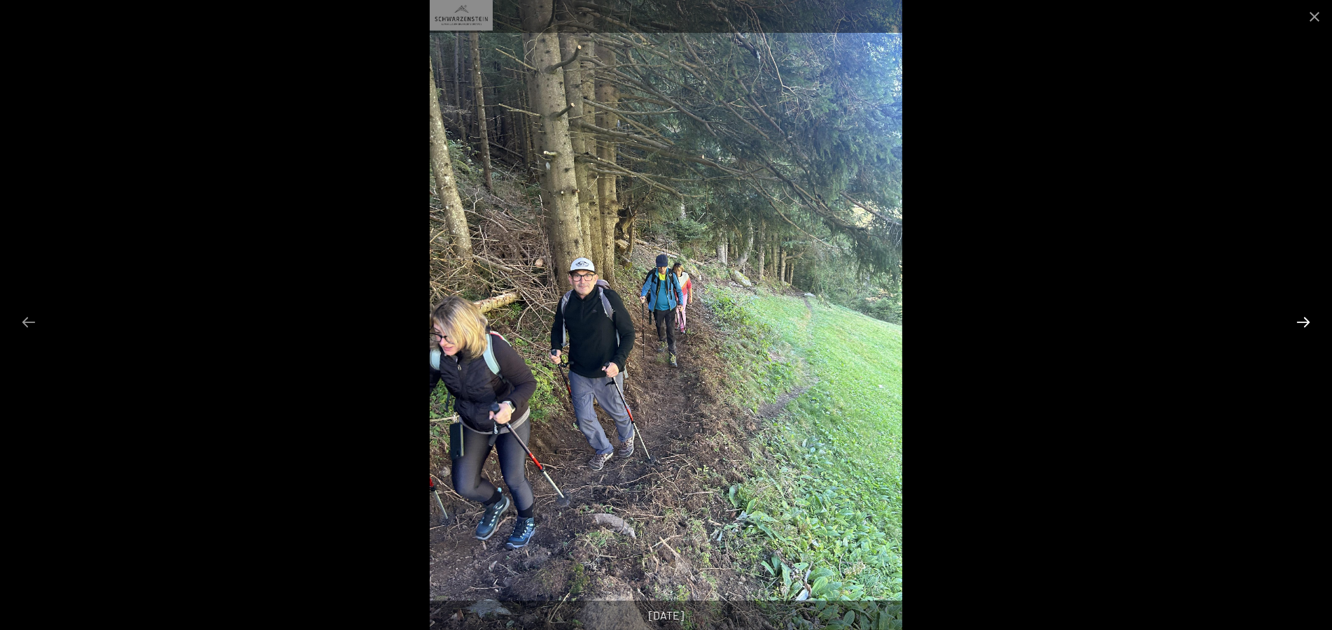
click at [1302, 322] on button "Next slide" at bounding box center [1302, 322] width 29 height 27
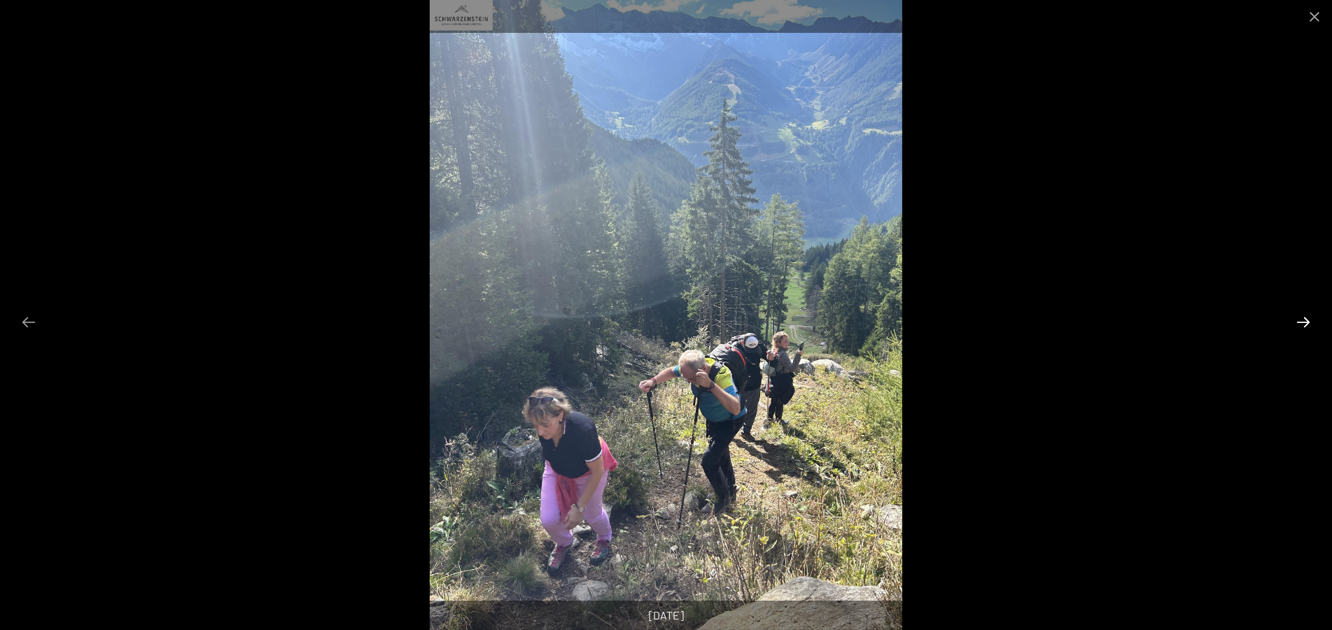
click at [1302, 322] on button "Next slide" at bounding box center [1302, 322] width 29 height 27
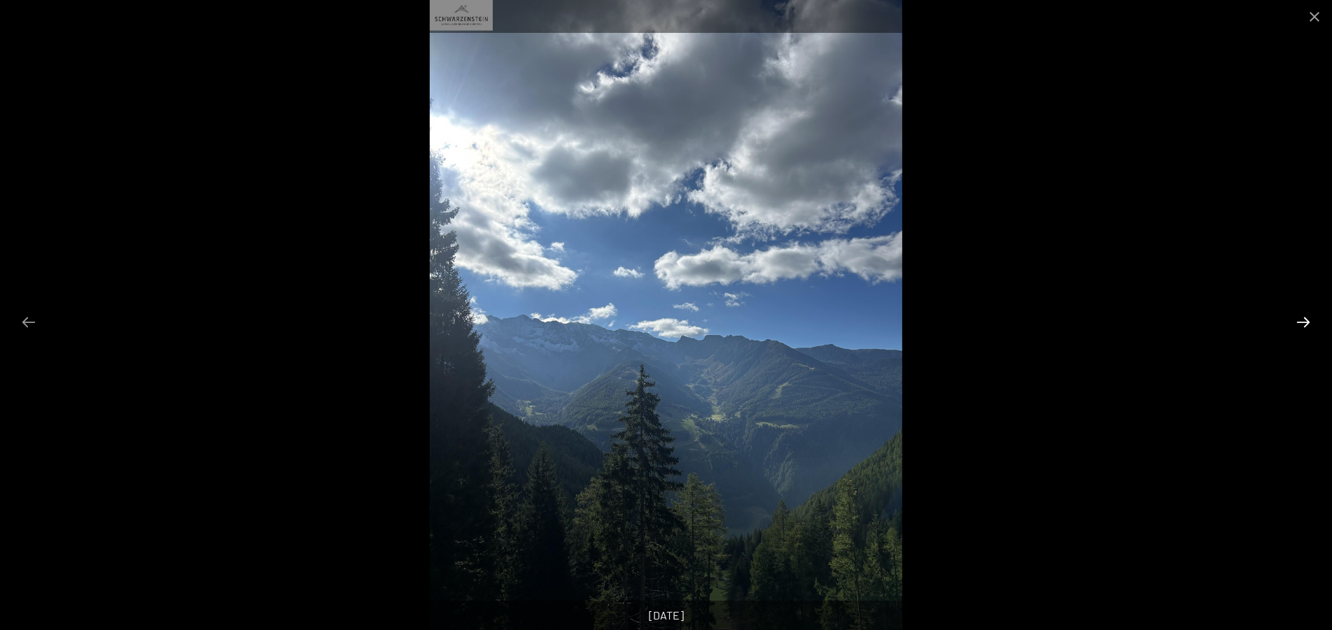
click at [1302, 322] on button "Next slide" at bounding box center [1302, 322] width 29 height 27
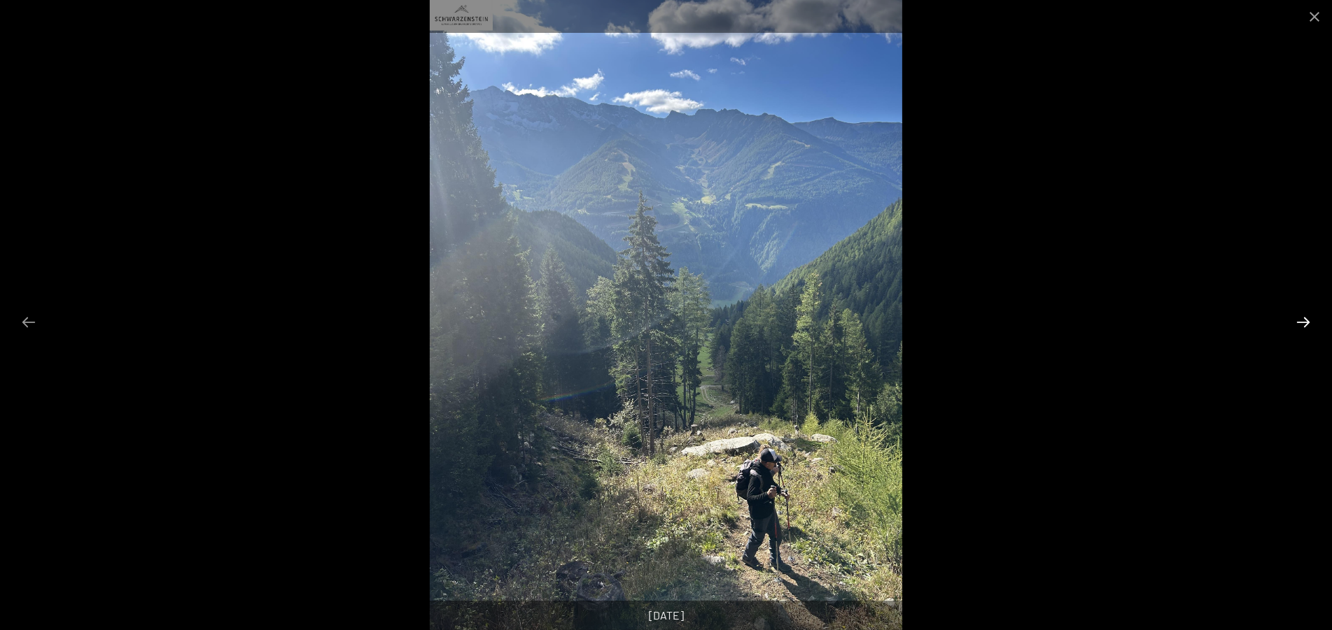
click at [1308, 321] on button "Next slide" at bounding box center [1302, 322] width 29 height 27
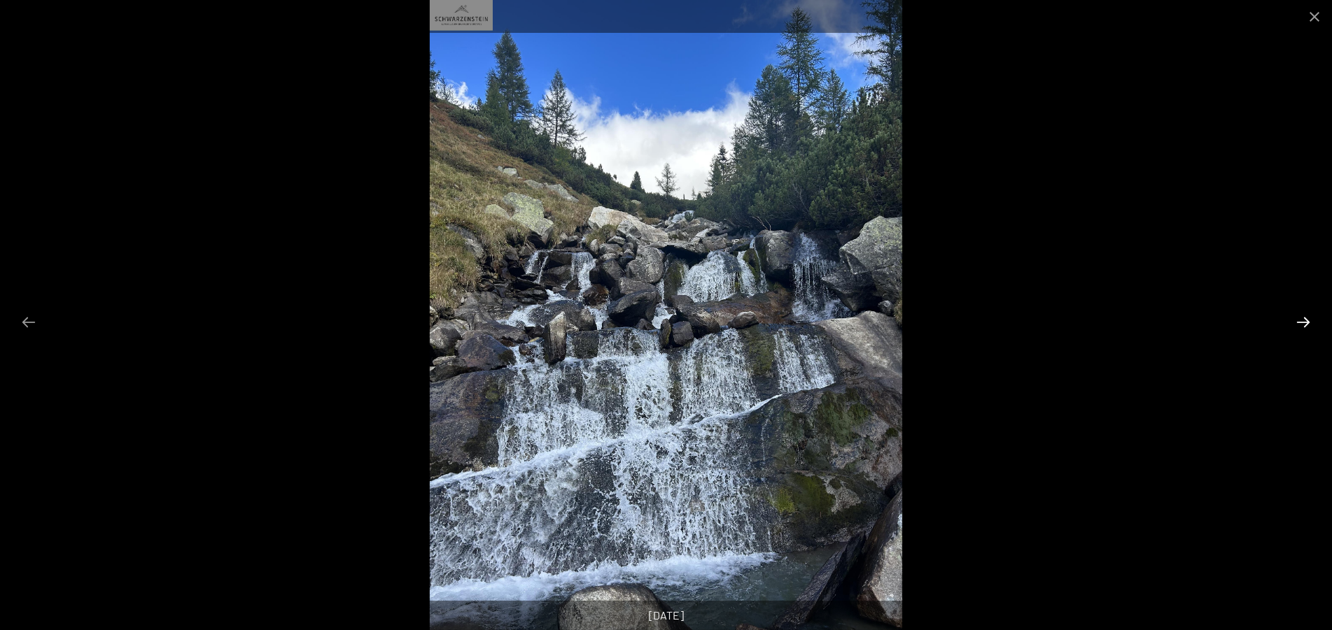
click at [1306, 321] on button "Next slide" at bounding box center [1302, 322] width 29 height 27
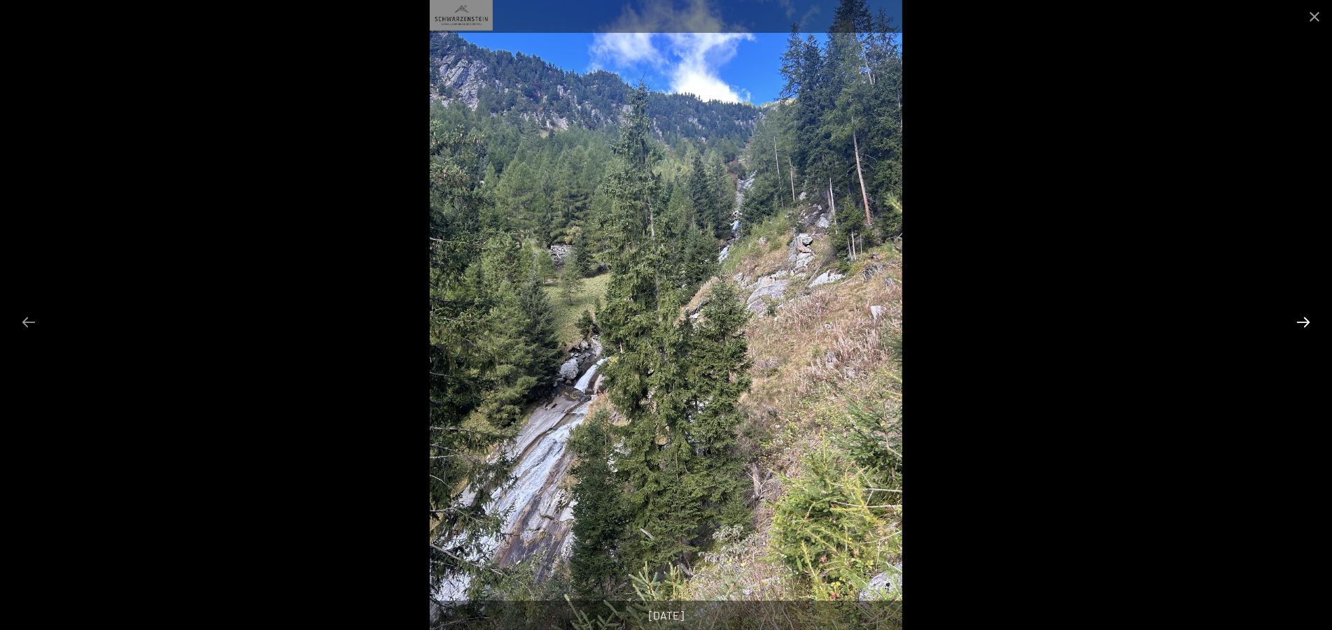
click at [1306, 321] on button "Next slide" at bounding box center [1302, 322] width 29 height 27
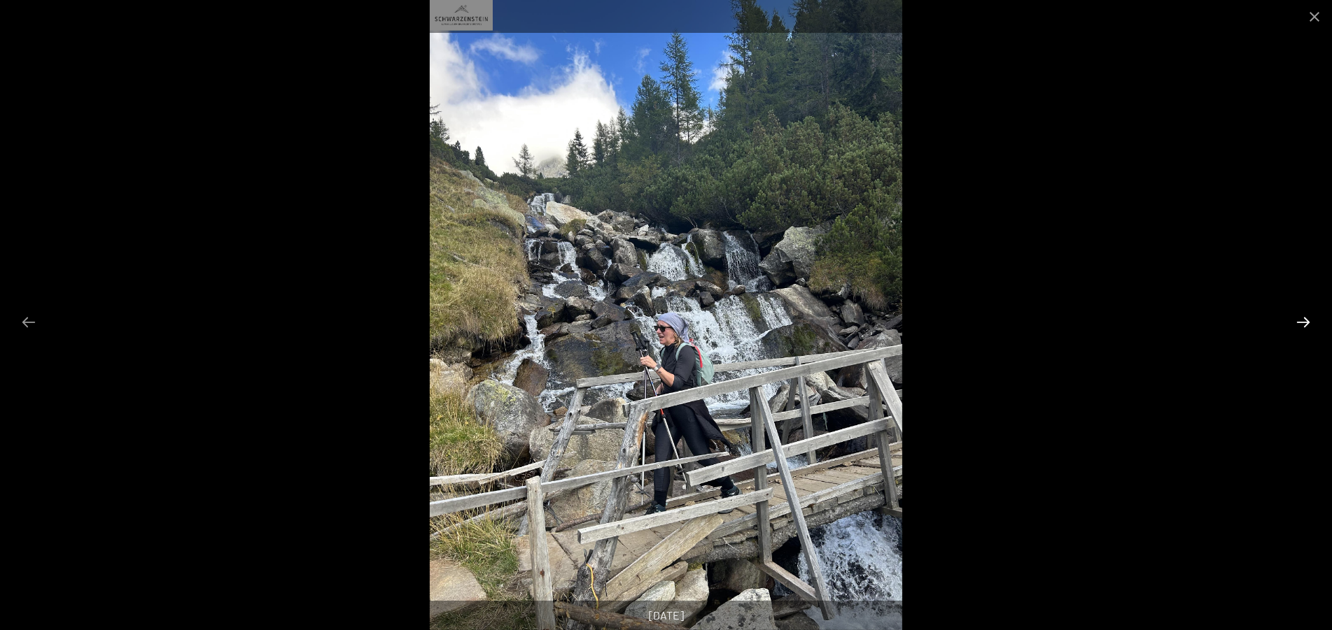
click at [1306, 321] on button "Next slide" at bounding box center [1302, 322] width 29 height 27
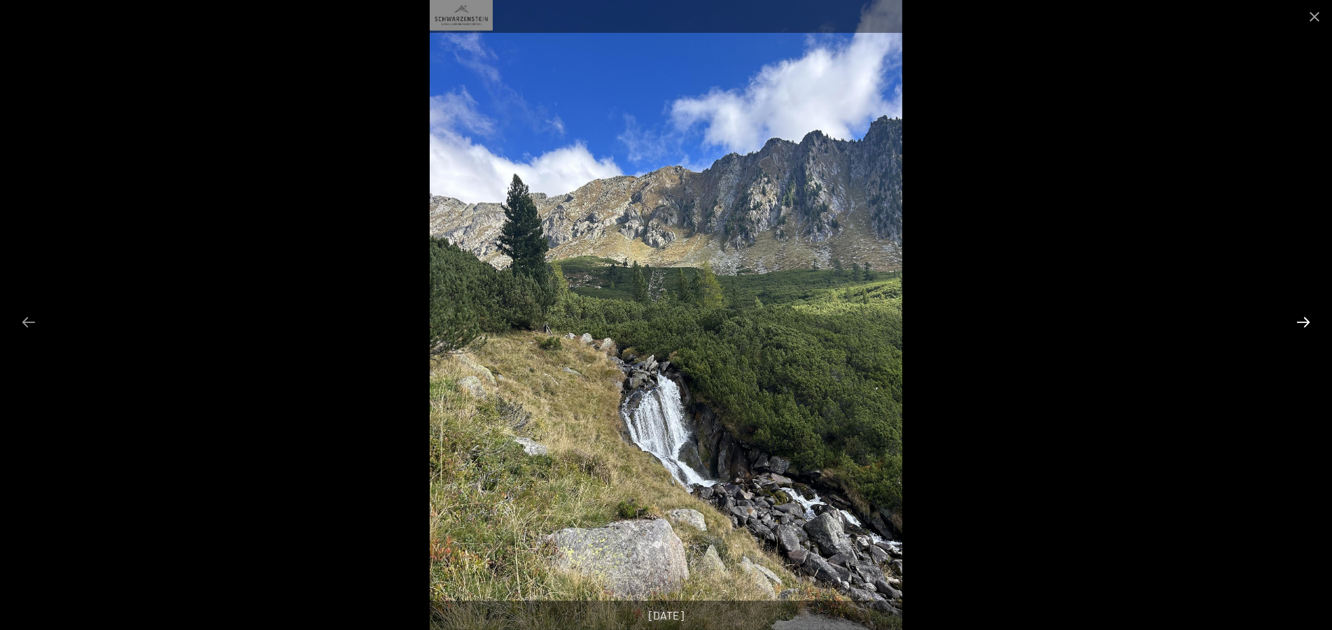
click at [1306, 321] on button "Next slide" at bounding box center [1302, 322] width 29 height 27
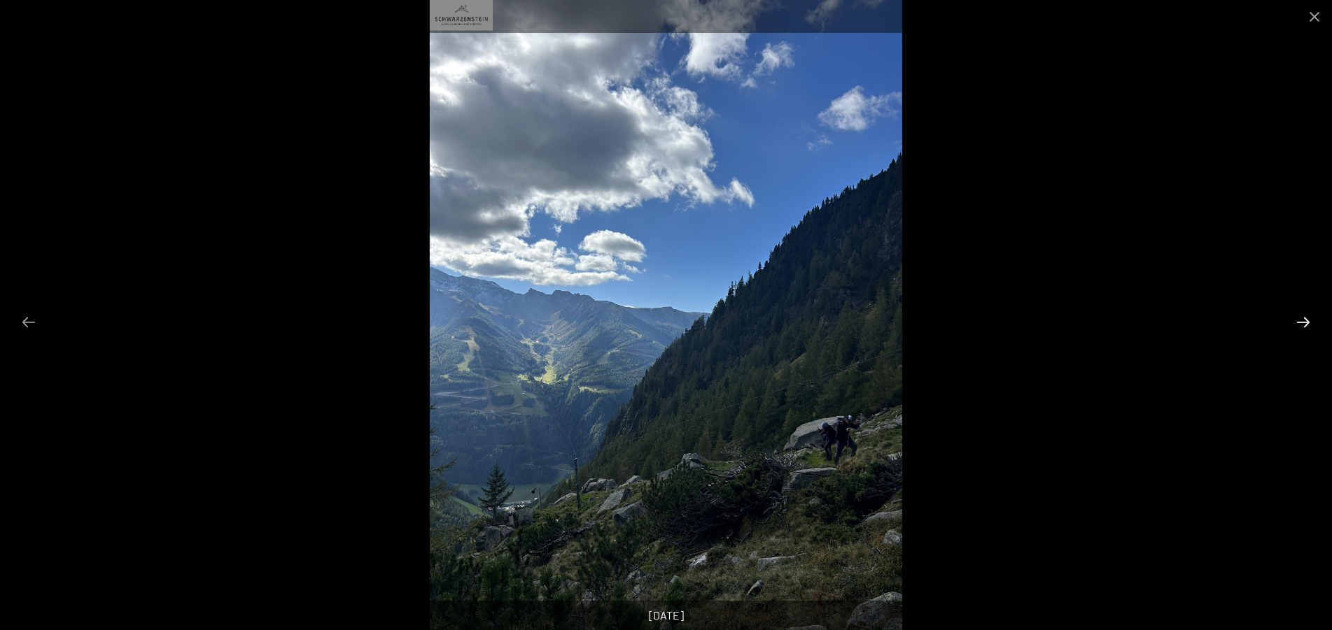
click at [1306, 321] on button "Next slide" at bounding box center [1302, 322] width 29 height 27
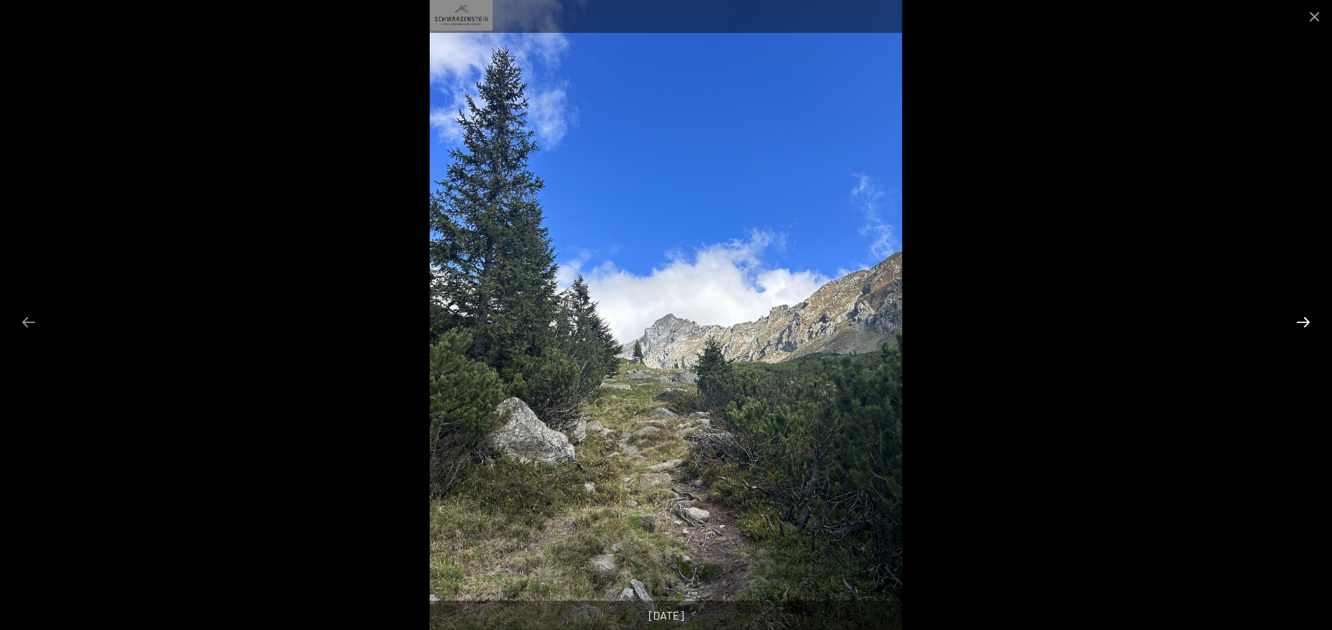
click at [1306, 321] on button "Next slide" at bounding box center [1302, 322] width 29 height 27
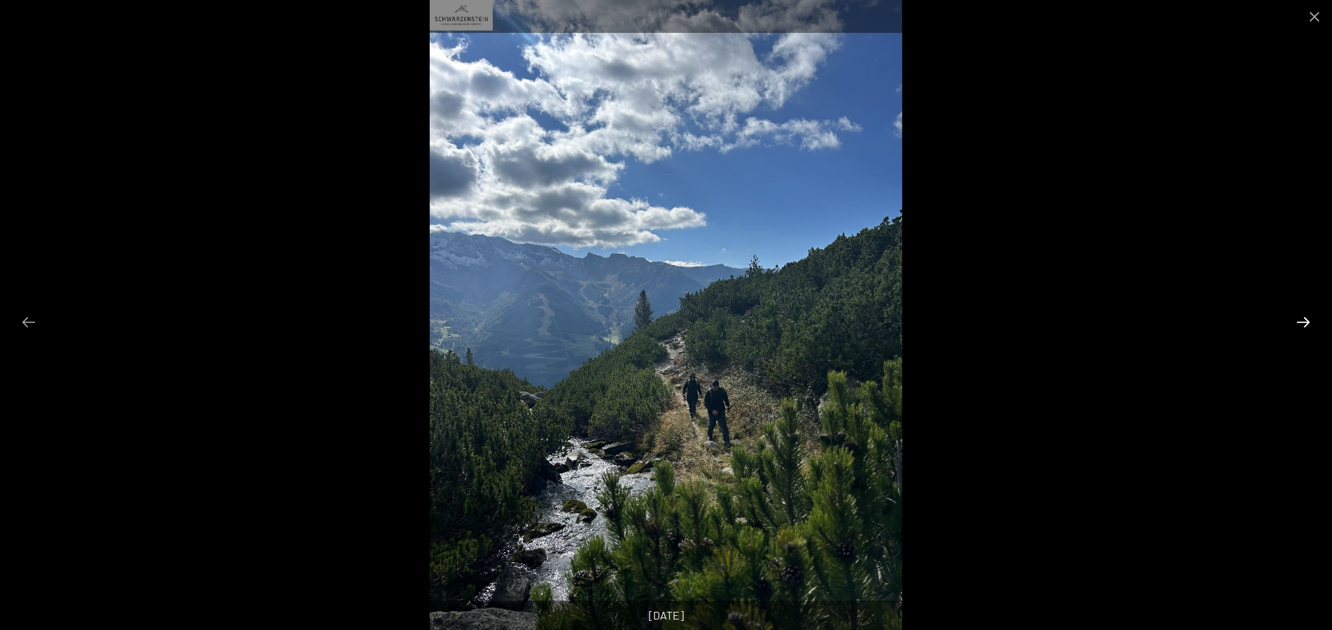
click at [1306, 321] on button "Next slide" at bounding box center [1302, 322] width 29 height 27
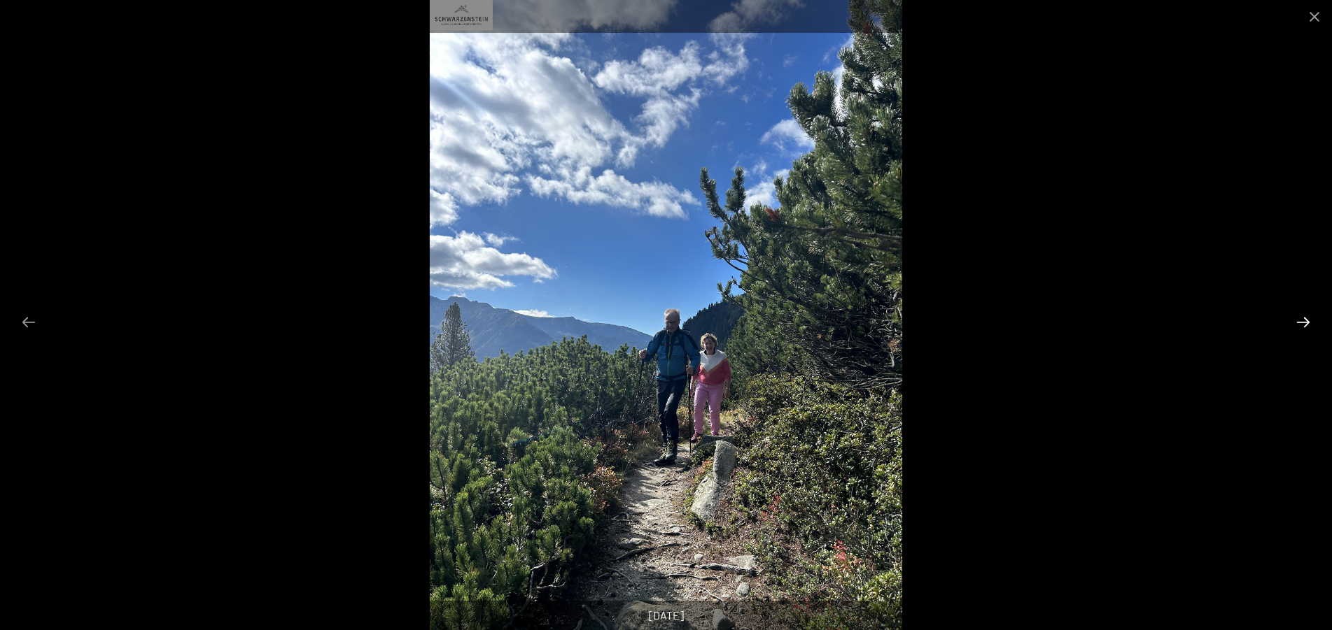
click at [1306, 321] on button "Next slide" at bounding box center [1302, 322] width 29 height 27
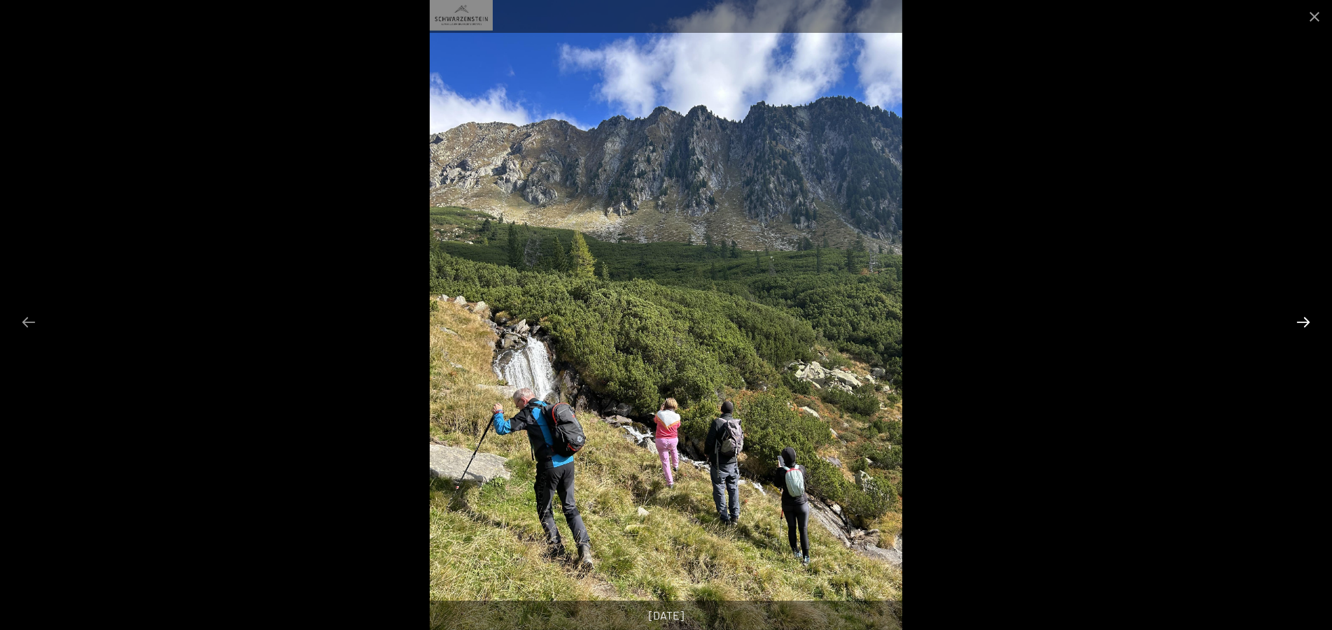
click at [1306, 321] on button "Next slide" at bounding box center [1302, 322] width 29 height 27
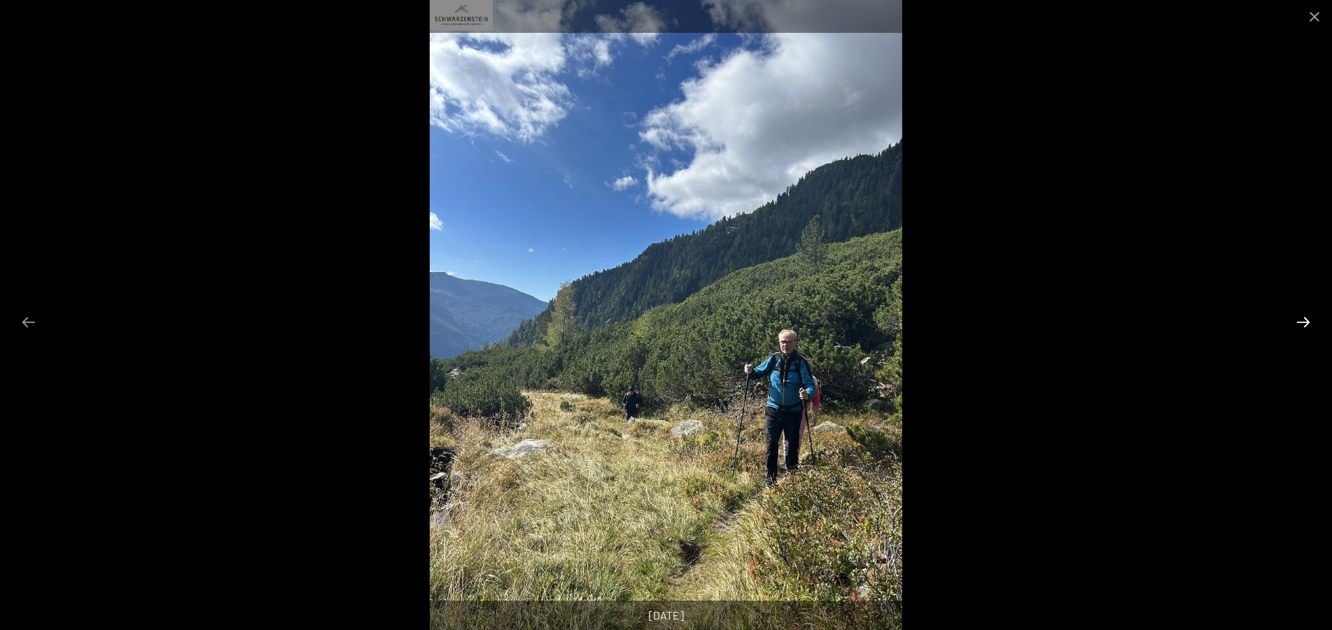
click at [1306, 321] on button "Next slide" at bounding box center [1302, 322] width 29 height 27
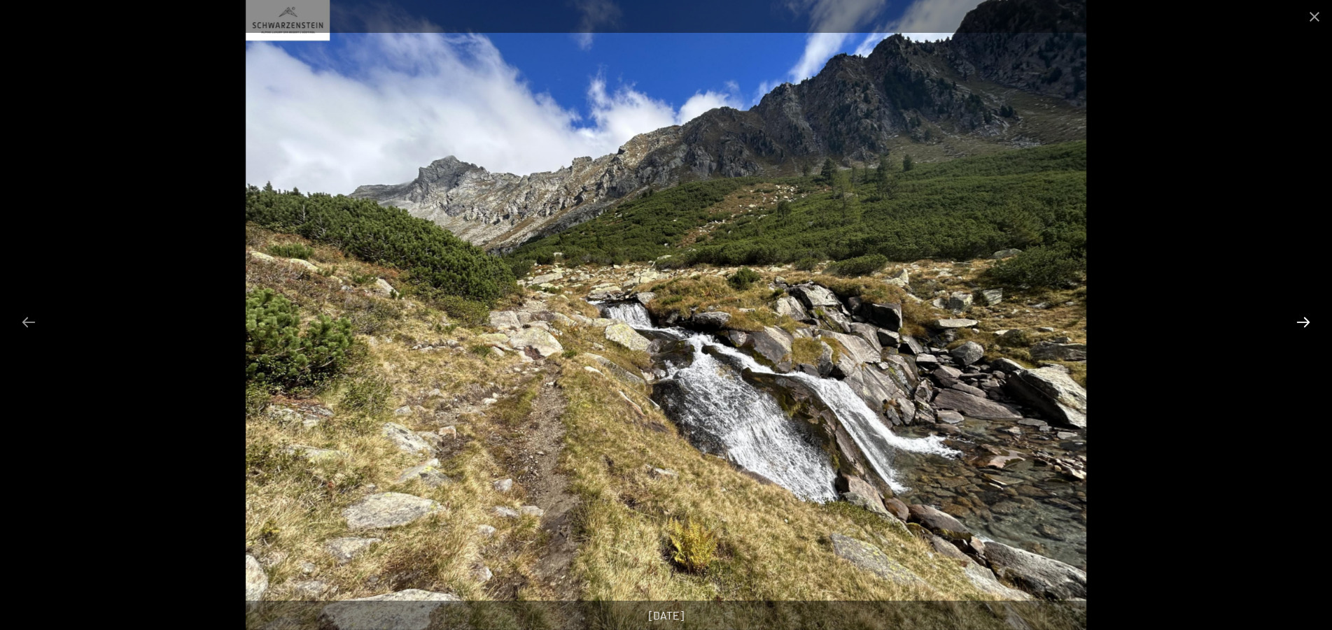
click at [1306, 321] on button "Next slide" at bounding box center [1302, 322] width 29 height 27
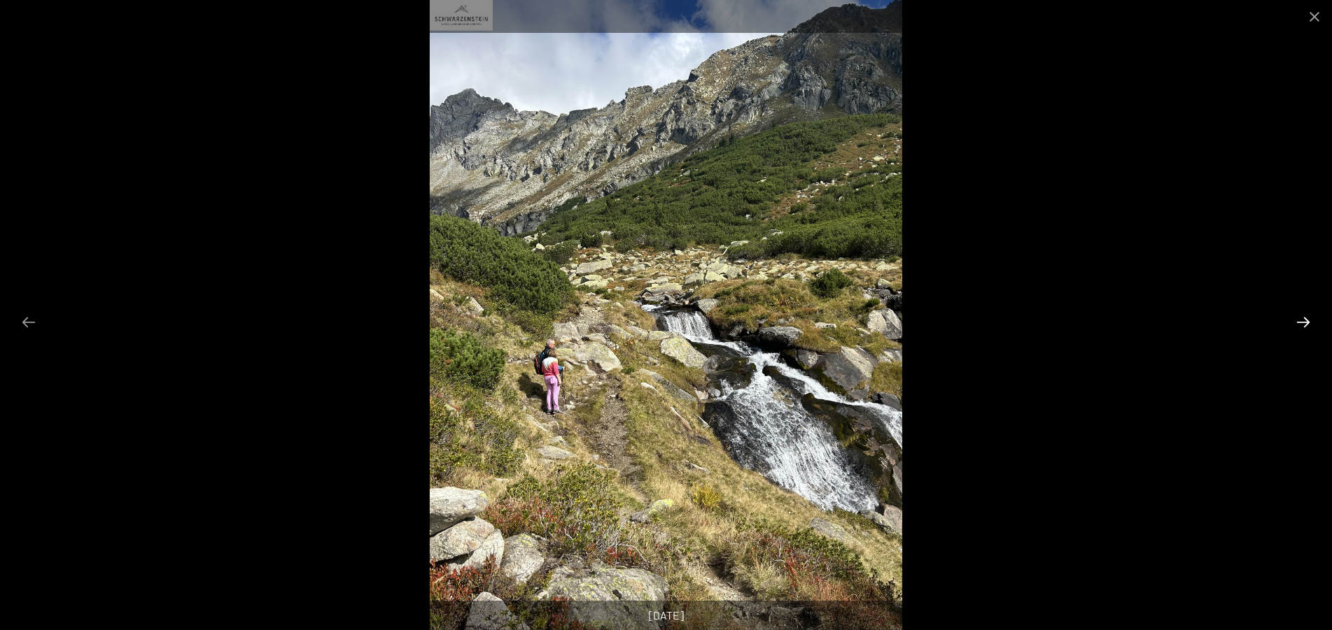
click at [1306, 321] on button "Next slide" at bounding box center [1302, 322] width 29 height 27
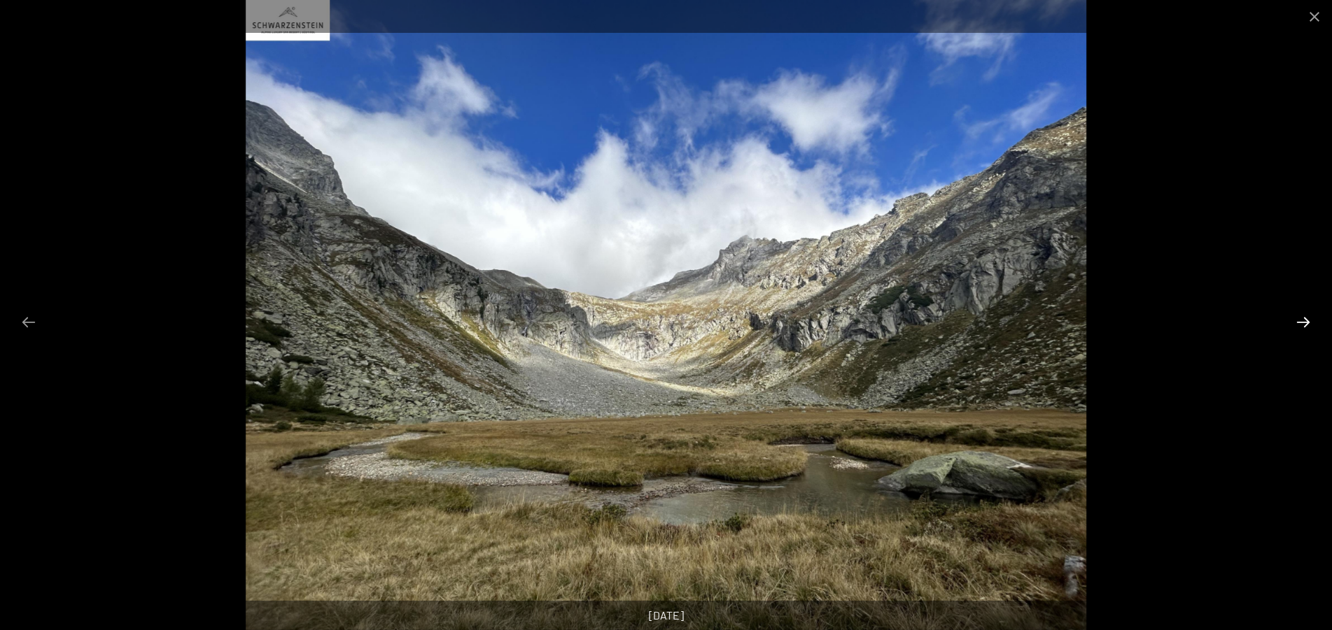
click at [1306, 321] on button "Next slide" at bounding box center [1302, 322] width 29 height 27
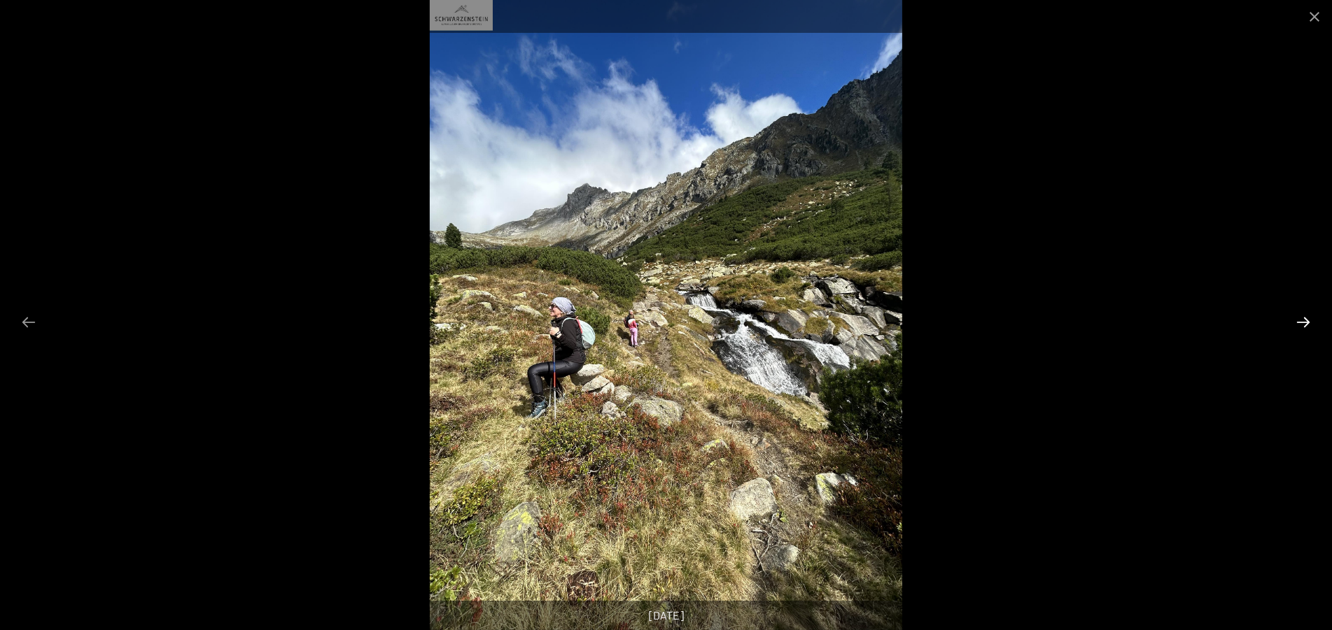
click at [1306, 321] on button "Next slide" at bounding box center [1302, 322] width 29 height 27
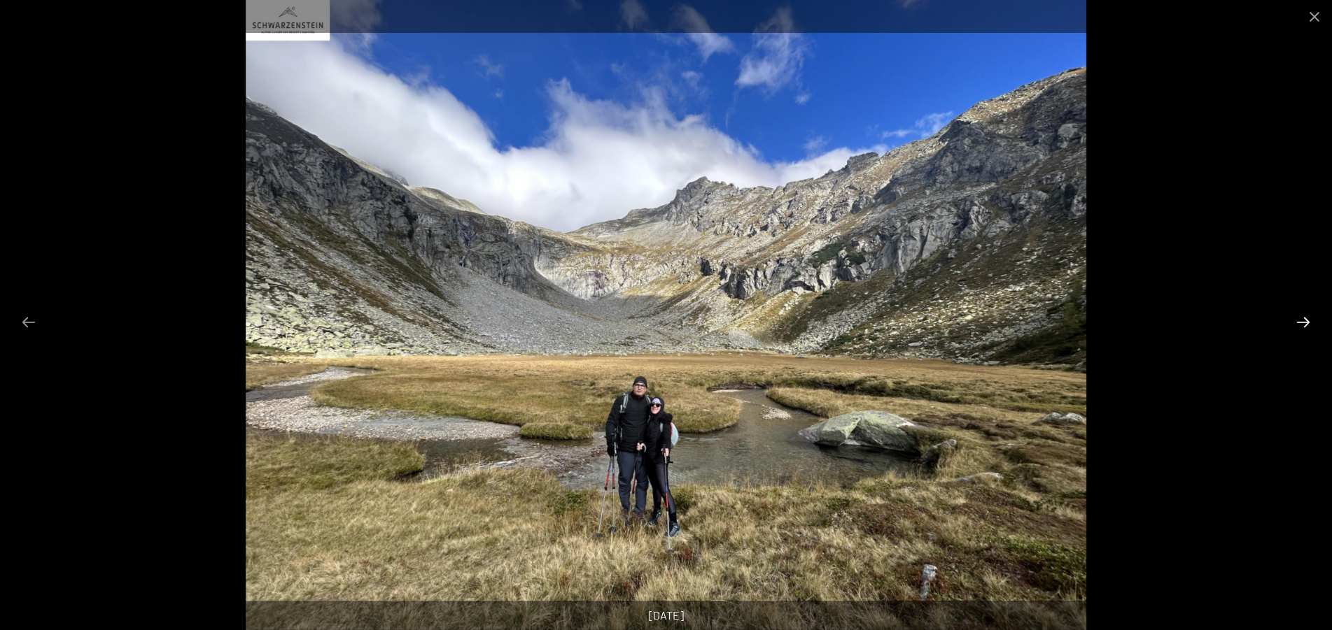
click at [1306, 321] on button "Next slide" at bounding box center [1302, 322] width 29 height 27
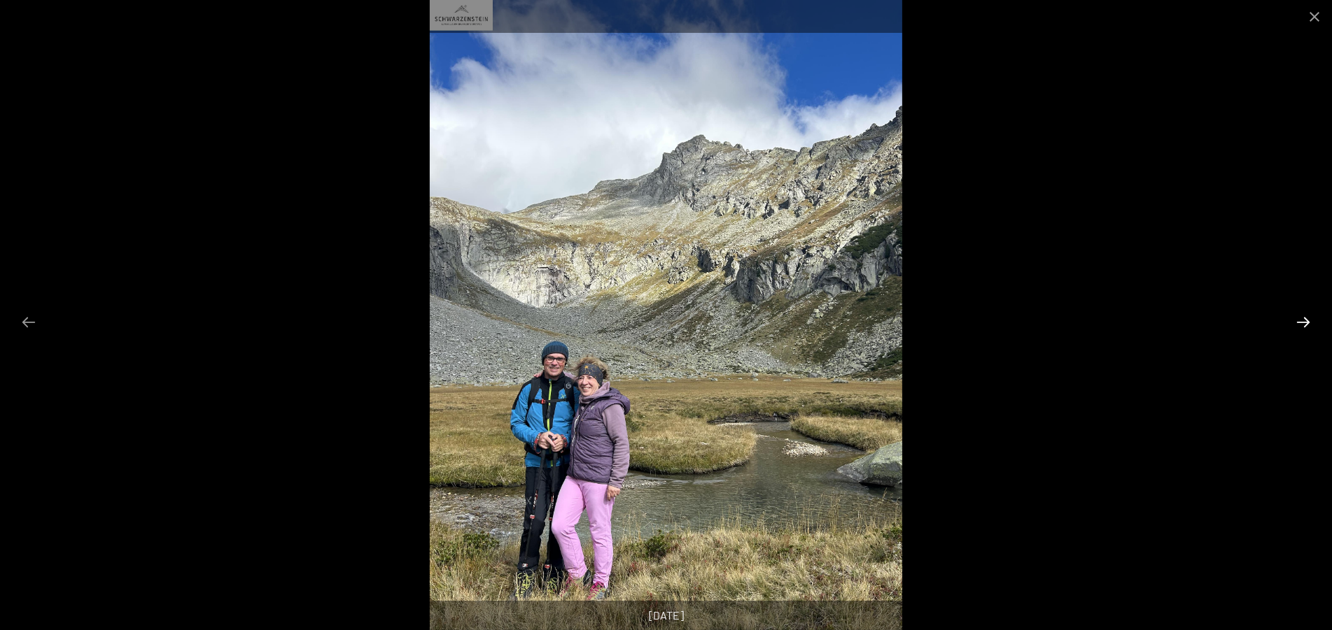
click at [1306, 321] on button "Next slide" at bounding box center [1302, 322] width 29 height 27
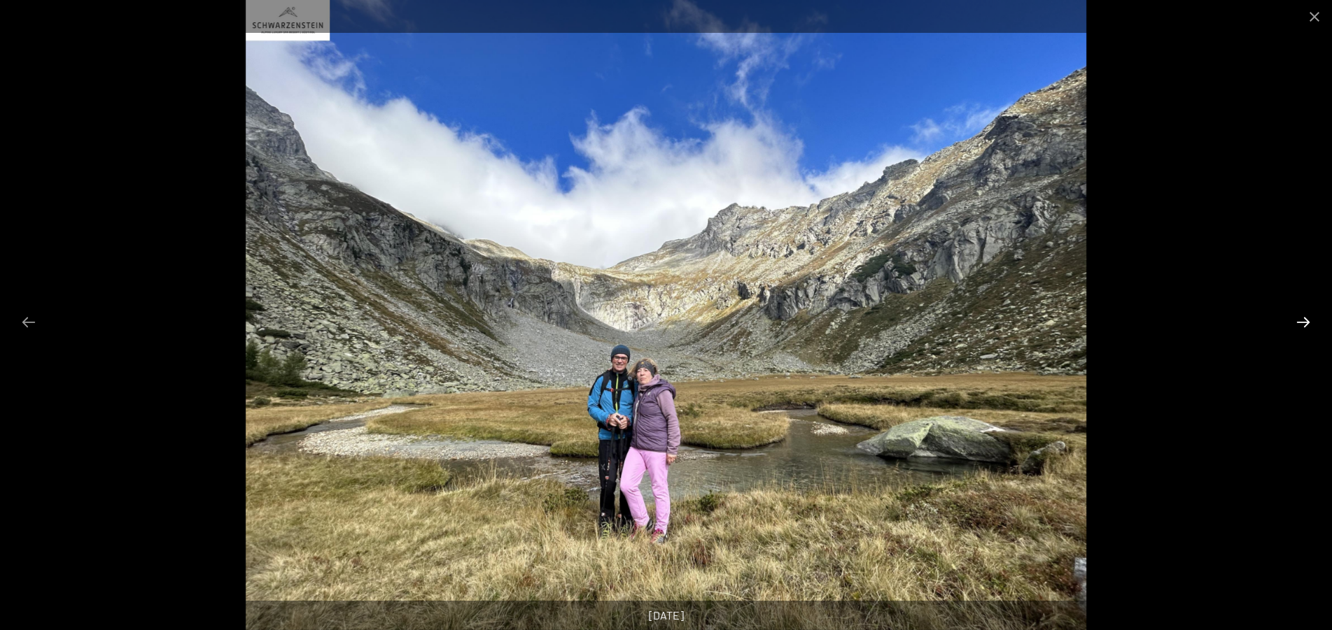
click at [1306, 321] on button "Next slide" at bounding box center [1302, 322] width 29 height 27
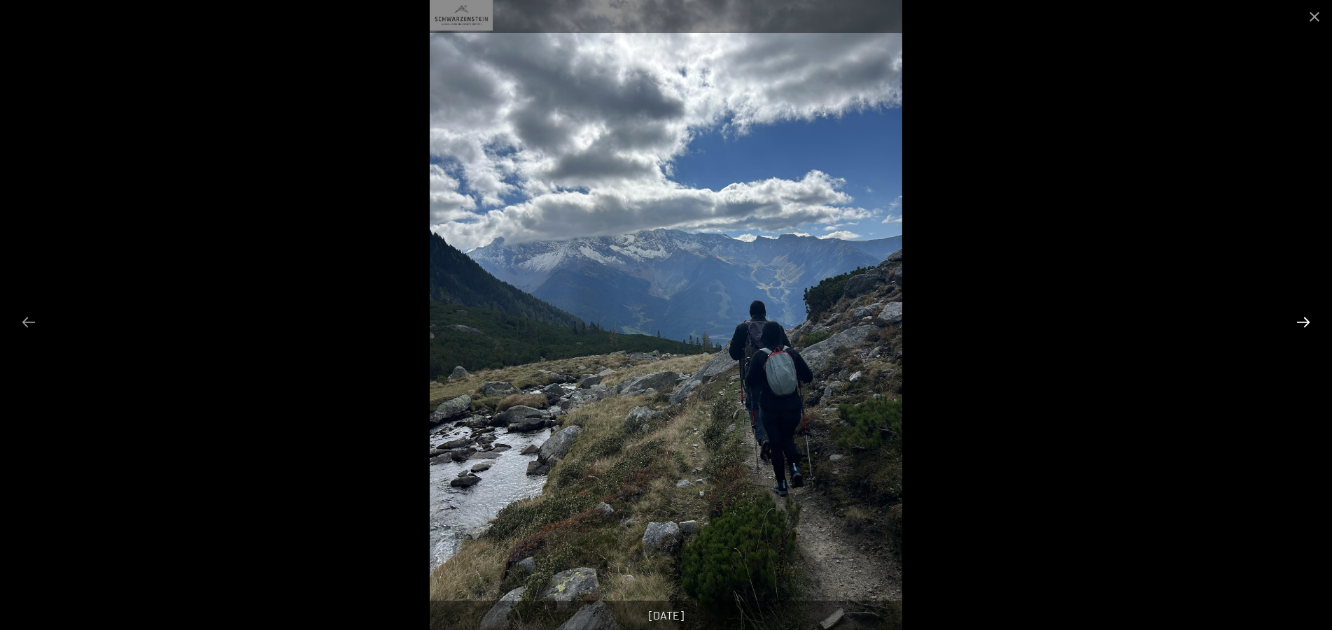
click at [1306, 321] on button "Next slide" at bounding box center [1302, 322] width 29 height 27
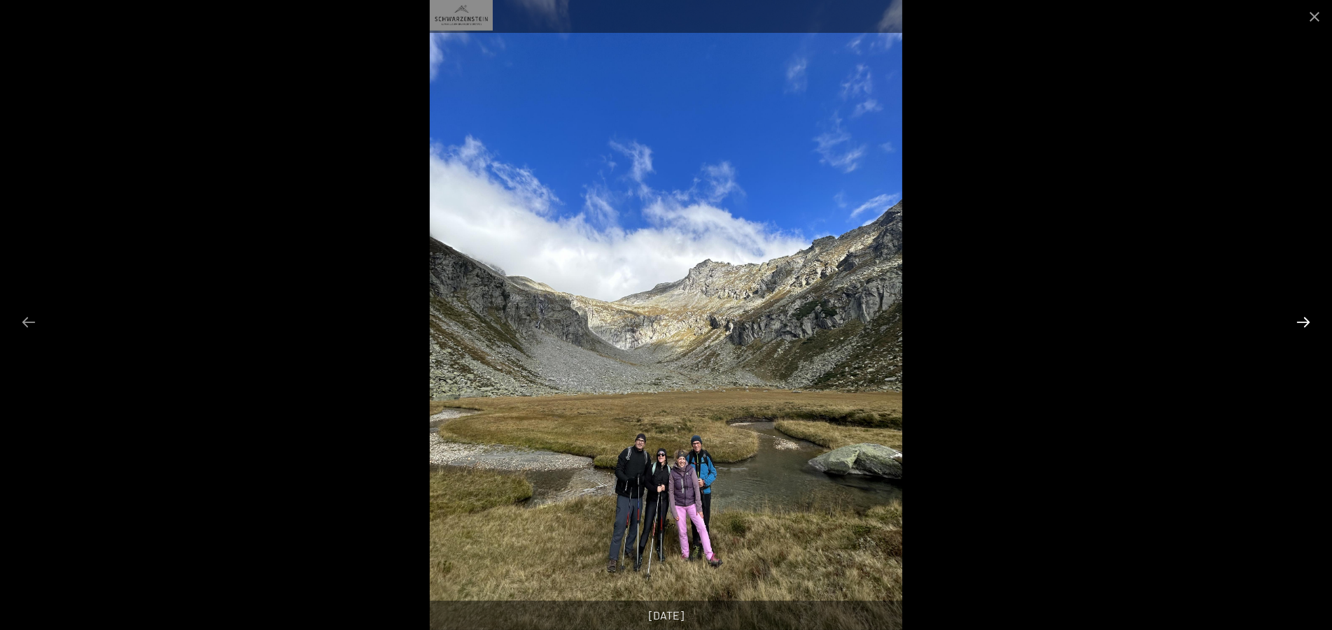
click at [1306, 321] on button "Next slide" at bounding box center [1302, 322] width 29 height 27
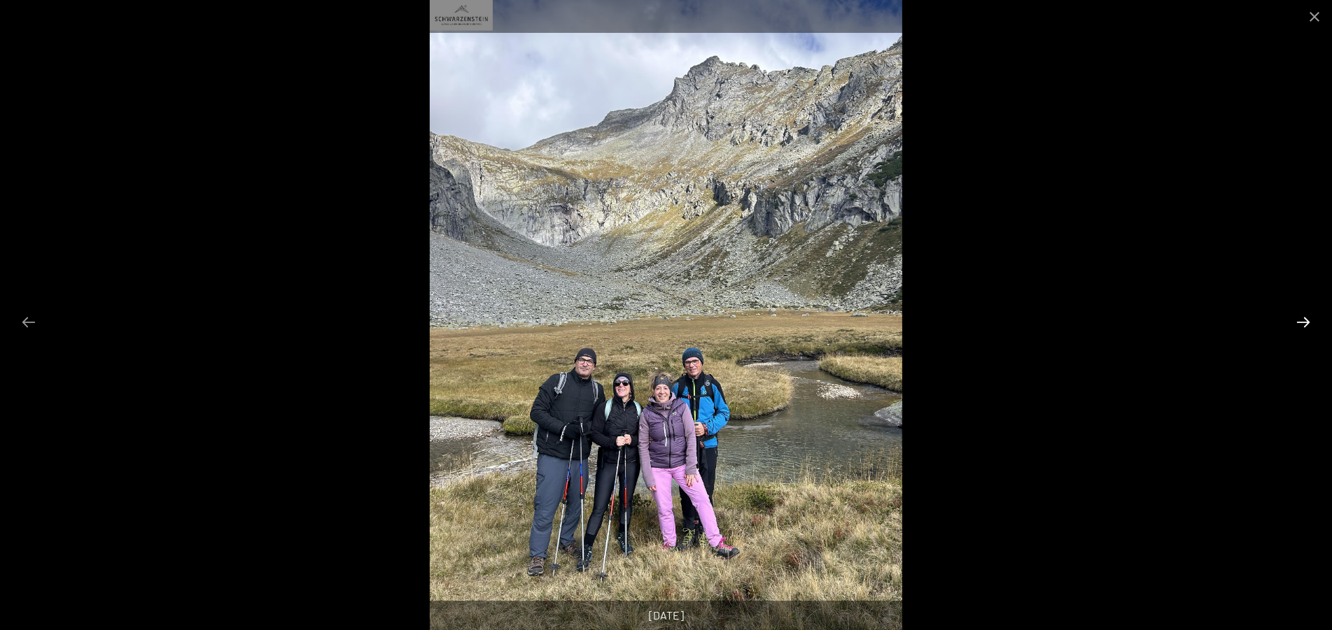
click at [1306, 321] on button "Next slide" at bounding box center [1302, 322] width 29 height 27
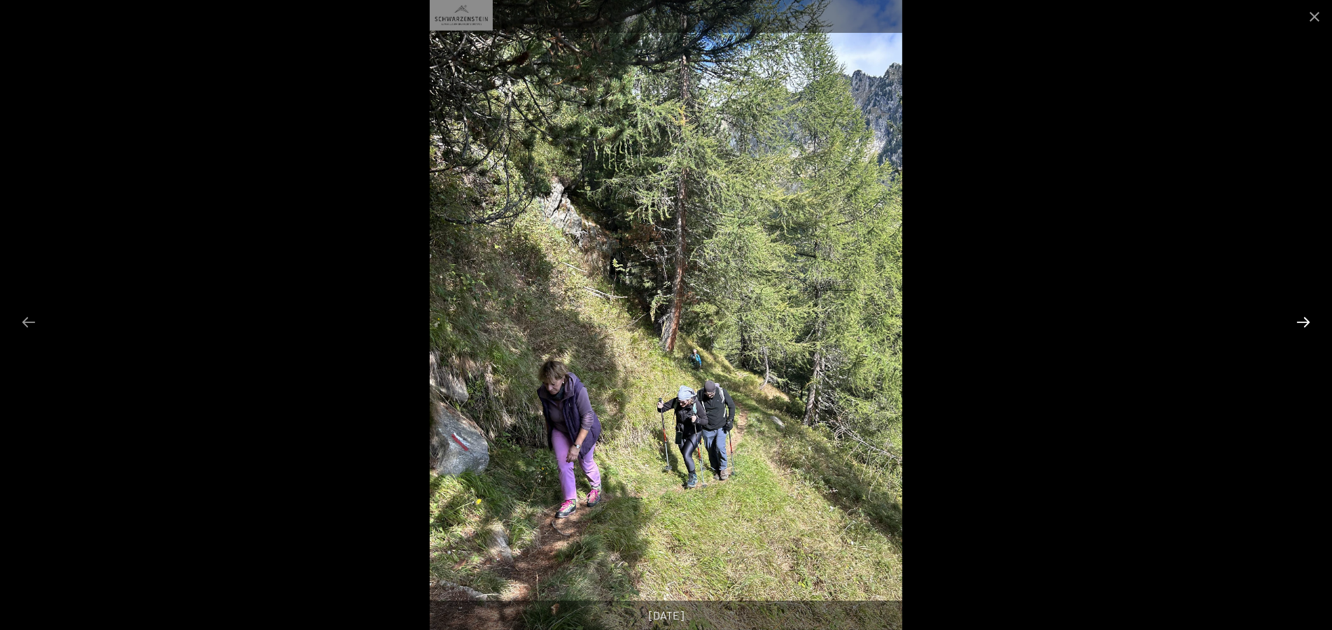
click at [1306, 321] on button "Next slide" at bounding box center [1302, 322] width 29 height 27
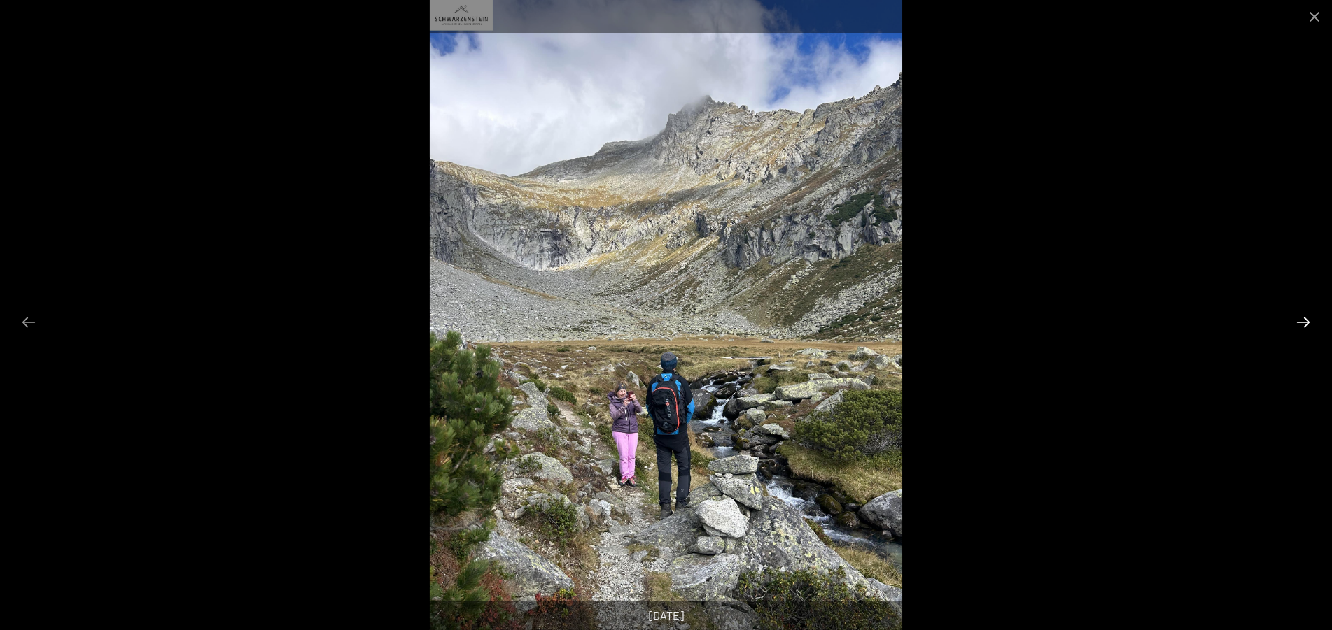
click at [1306, 321] on button "Next slide" at bounding box center [1302, 322] width 29 height 27
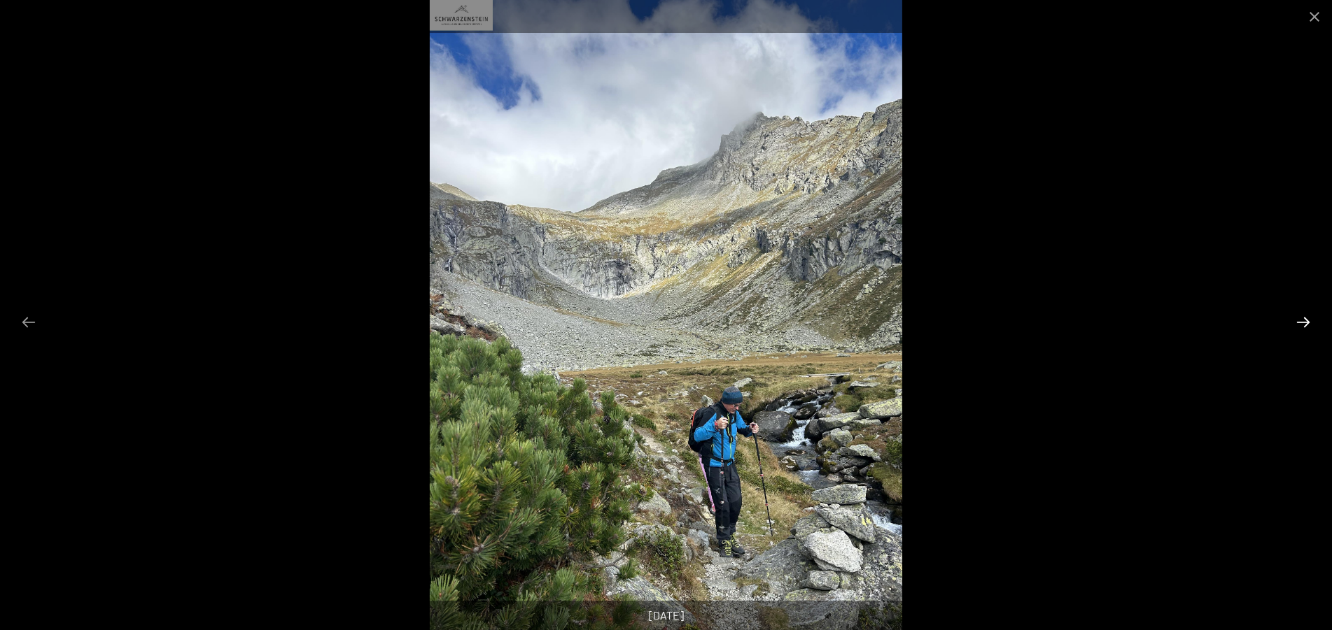
click at [1306, 321] on button "Next slide" at bounding box center [1302, 322] width 29 height 27
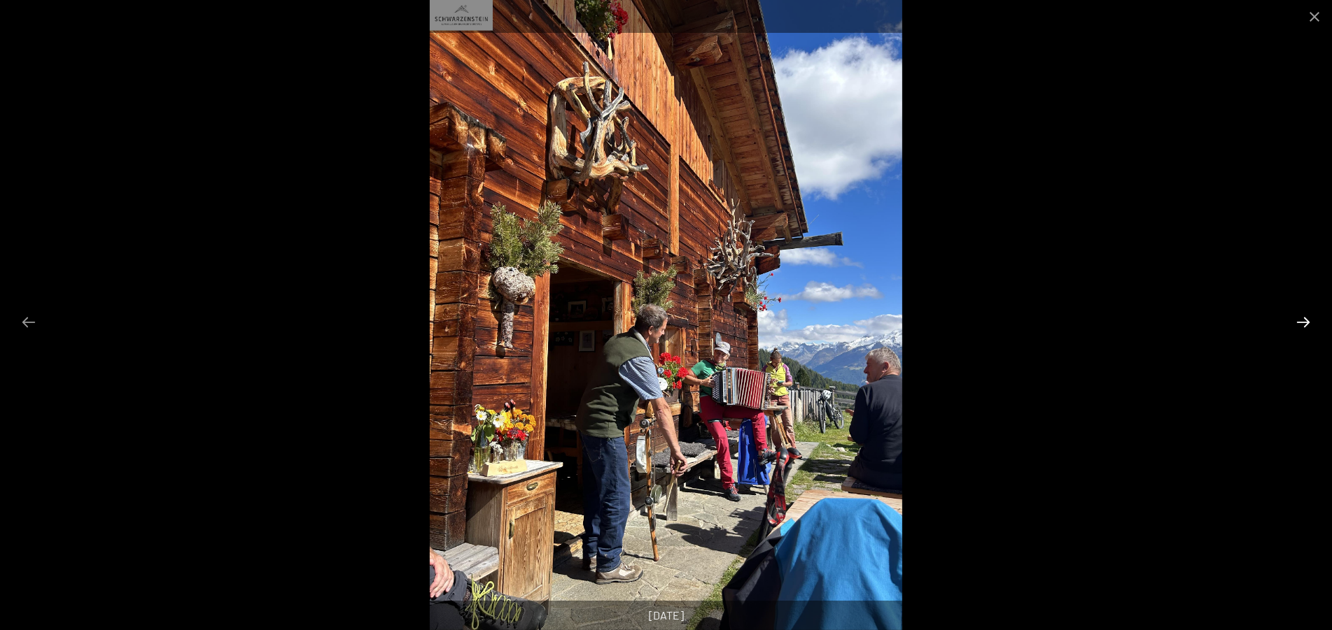
click at [1306, 321] on button "Next slide" at bounding box center [1302, 322] width 29 height 27
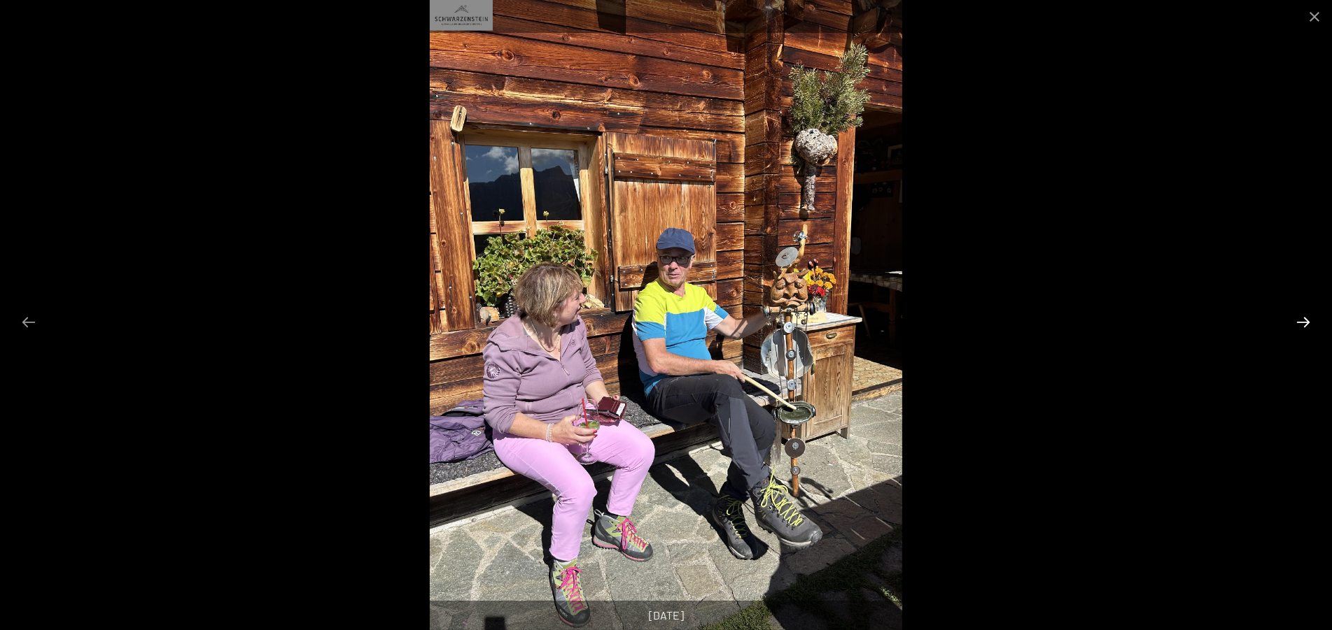
click at [1306, 321] on button "Next slide" at bounding box center [1302, 322] width 29 height 27
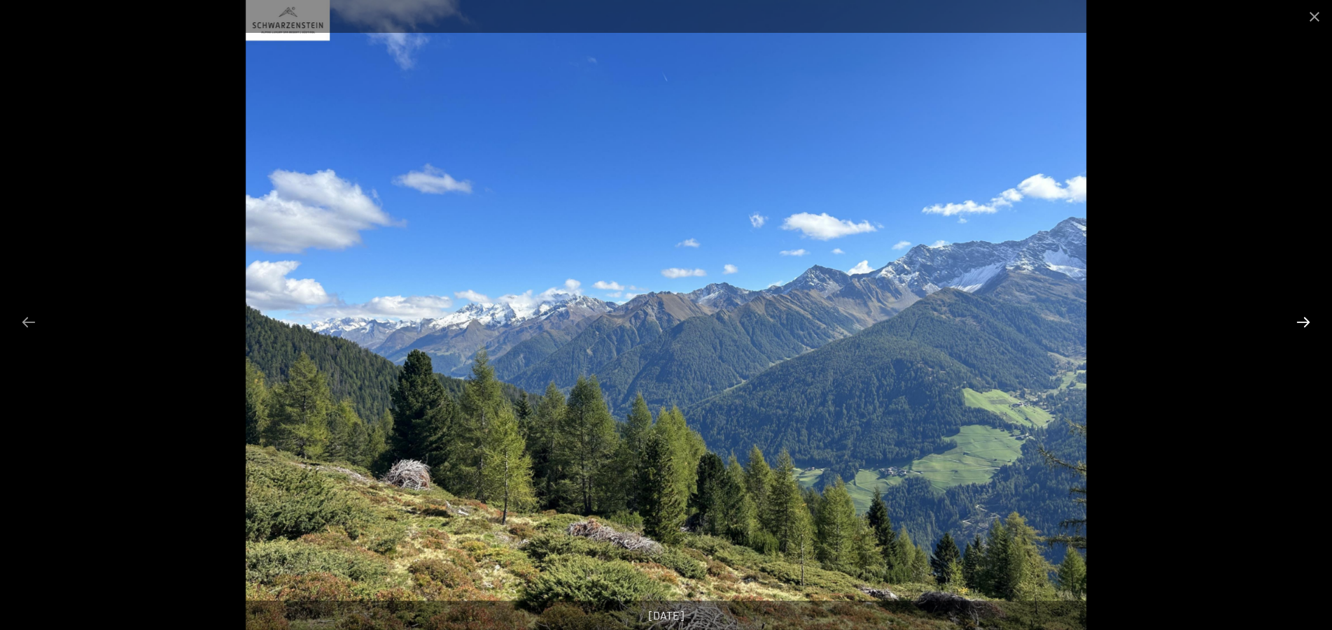
click at [1306, 321] on button "Next slide" at bounding box center [1302, 322] width 29 height 27
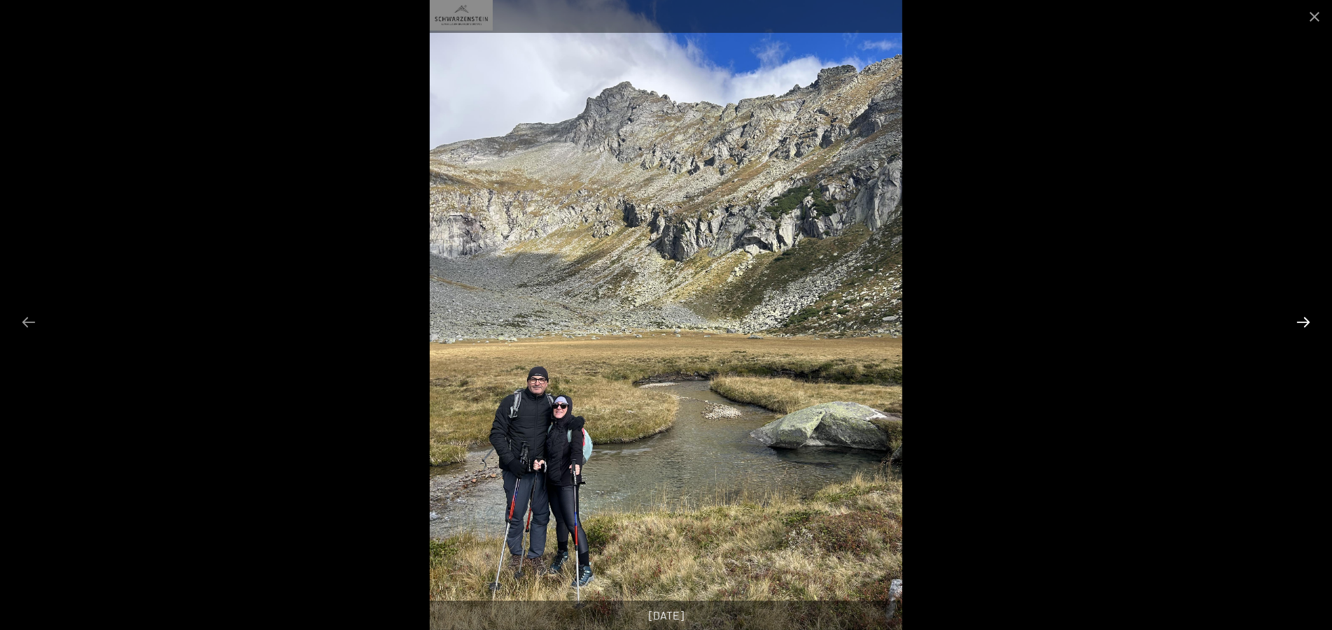
click at [1306, 321] on button "Next slide" at bounding box center [1302, 322] width 29 height 27
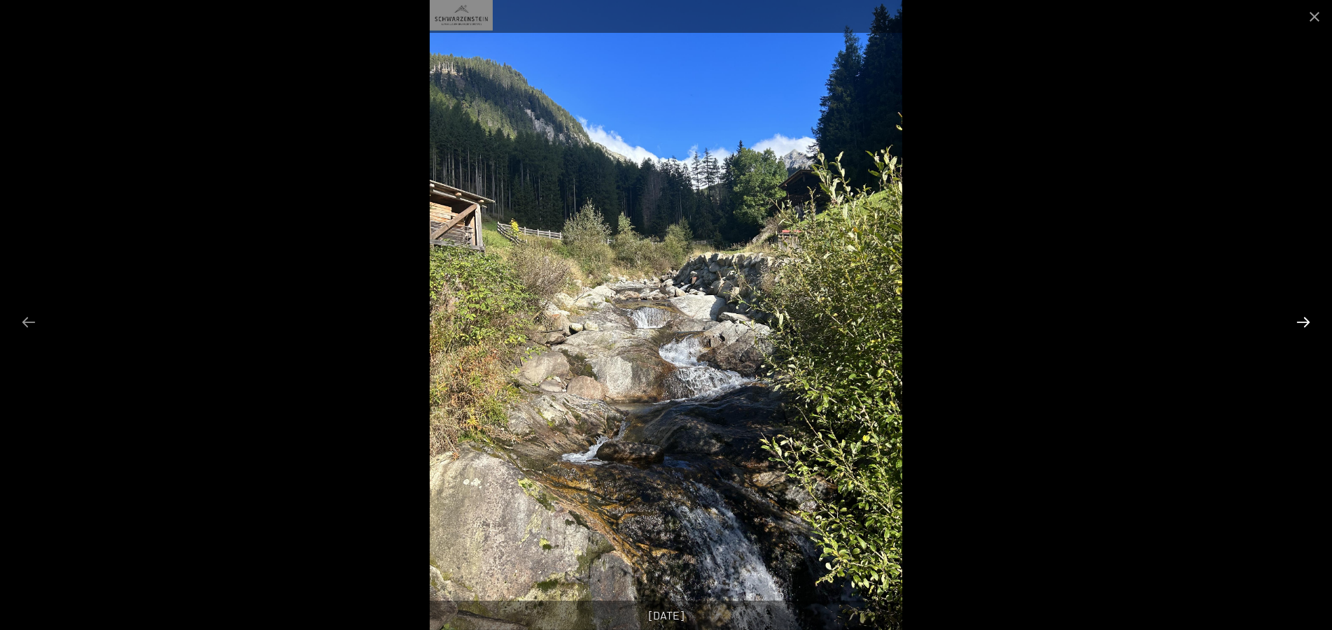
click at [1306, 321] on button "Next slide" at bounding box center [1302, 322] width 29 height 27
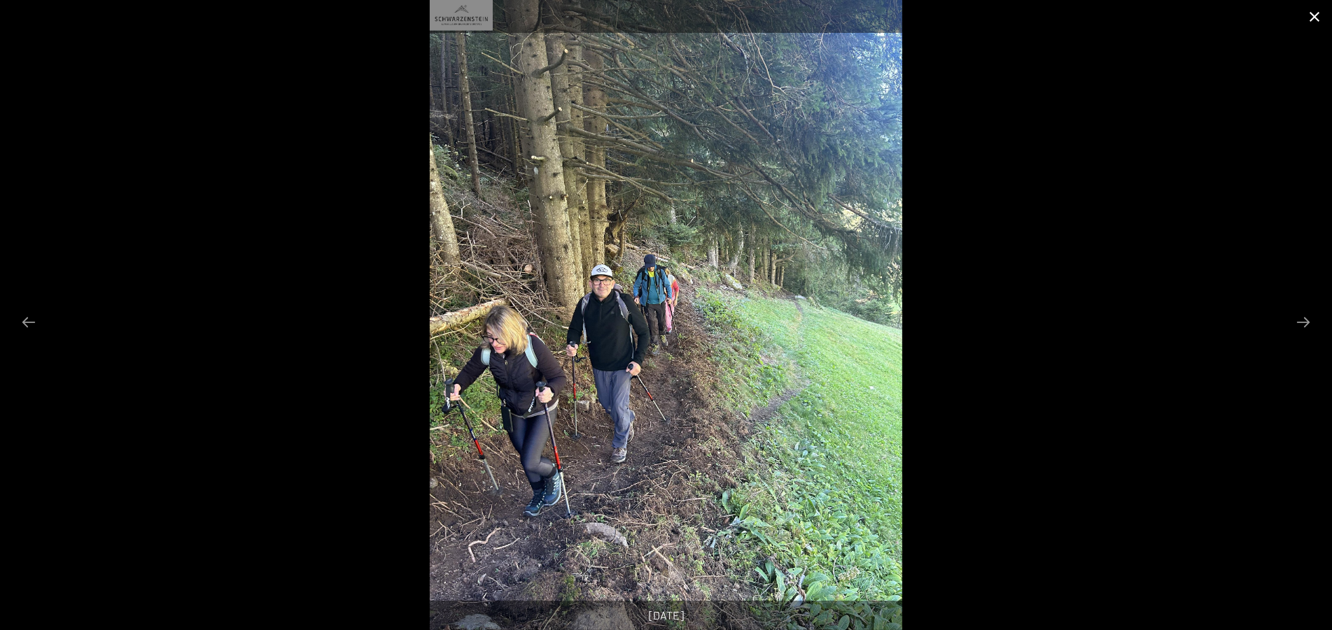
click at [1316, 12] on button "Close gallery" at bounding box center [1314, 16] width 35 height 33
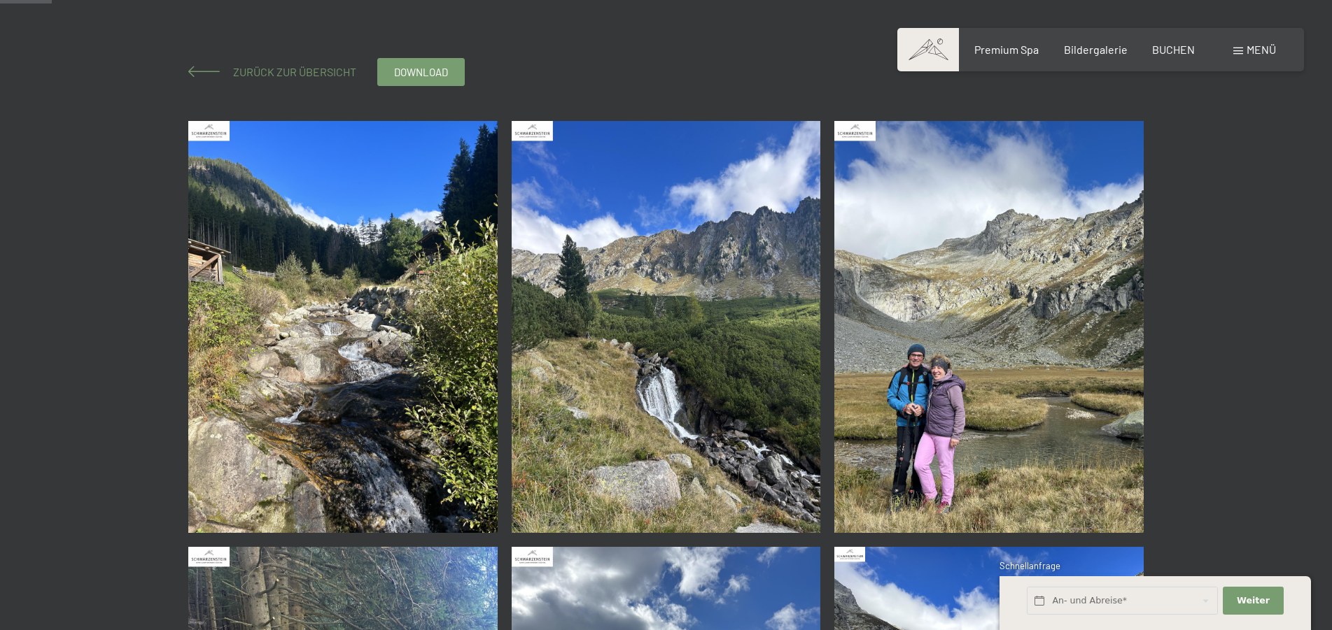
click at [247, 68] on span "Zurück zur Übersicht" at bounding box center [289, 71] width 134 height 13
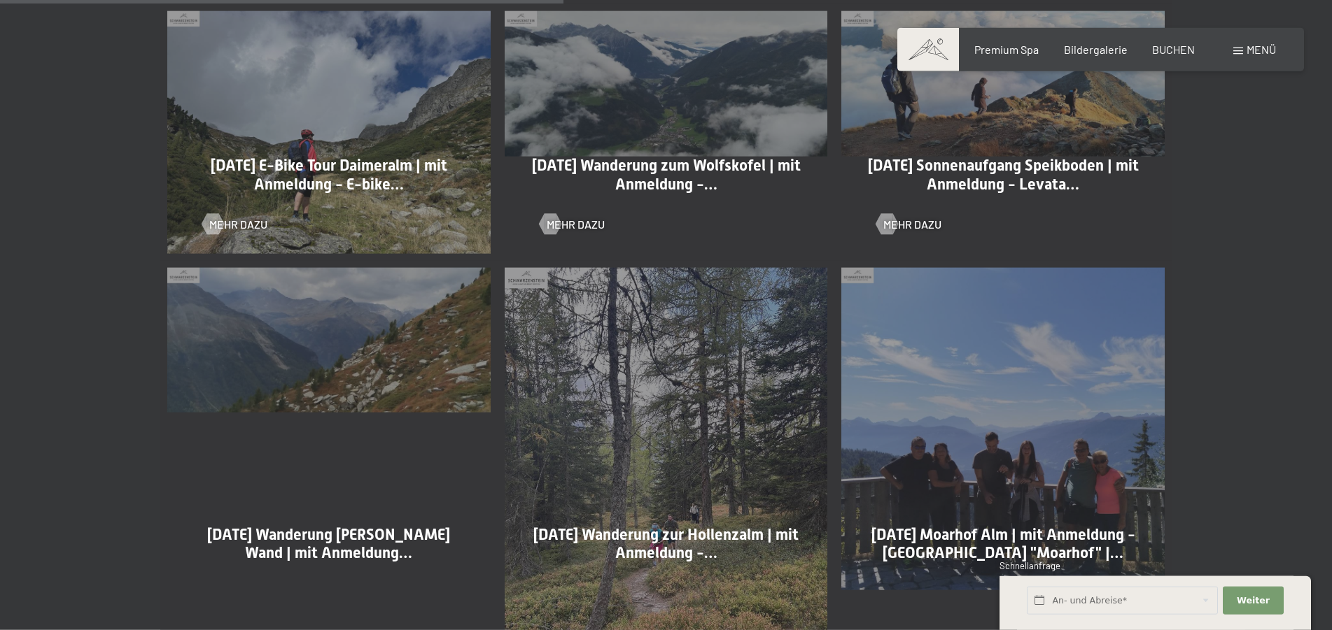
scroll to position [1784, 0]
